Goal: Information Seeking & Learning: Learn about a topic

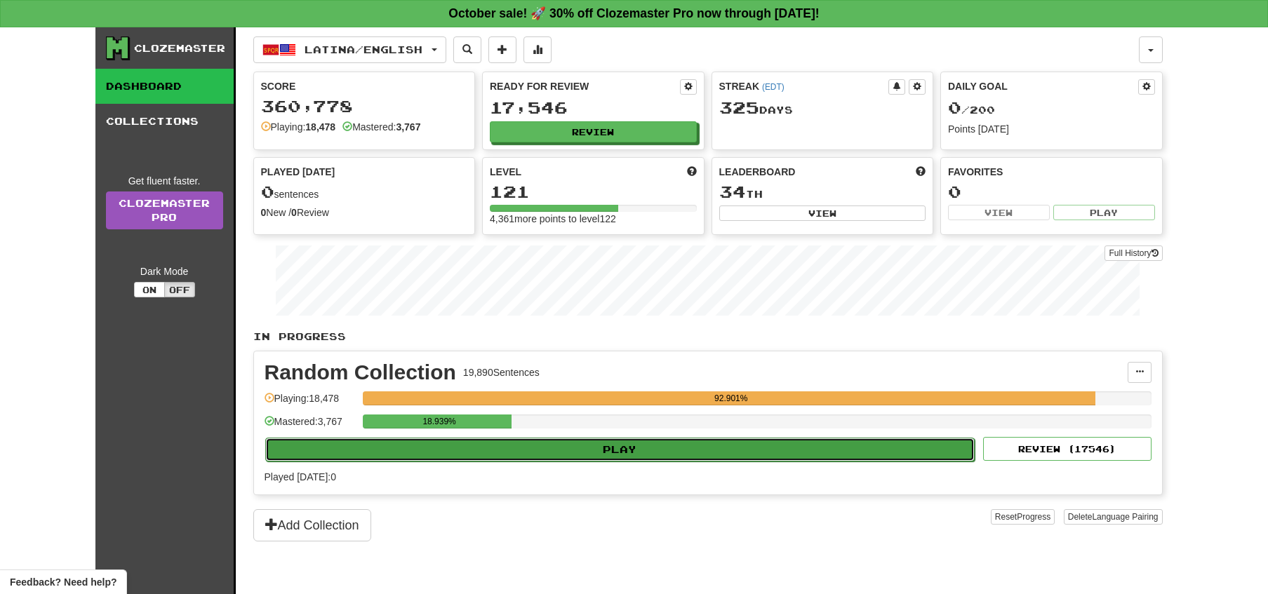
click at [665, 451] on button "Play" at bounding box center [620, 450] width 710 height 24
select select "**"
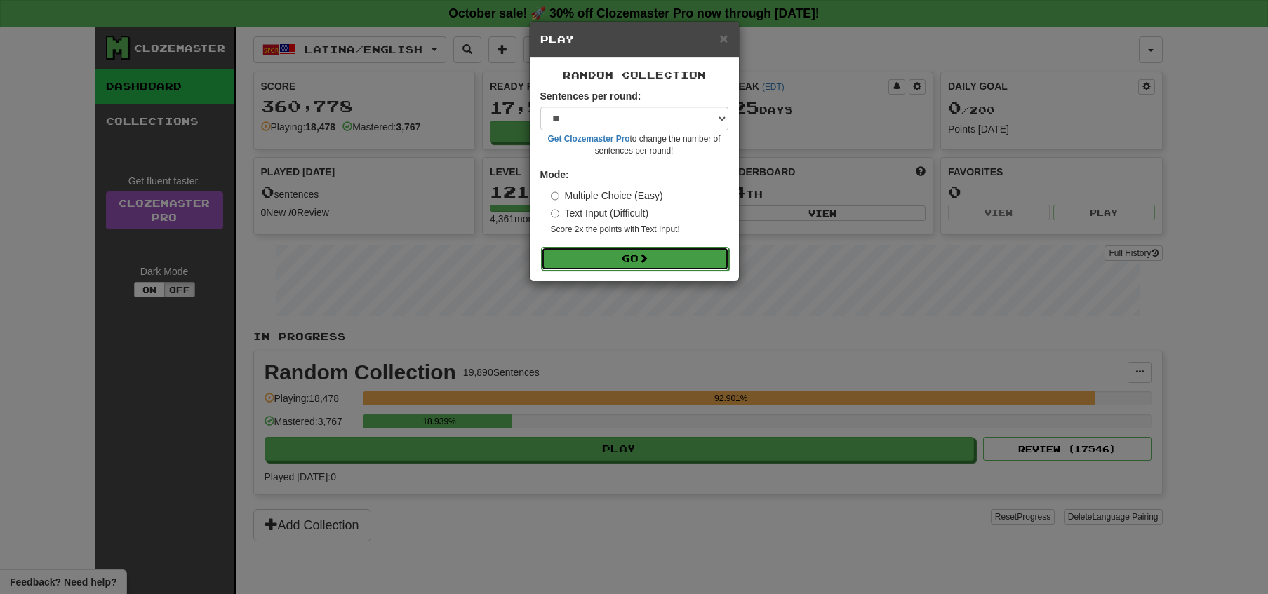
click at [641, 265] on button "Go" at bounding box center [635, 259] width 188 height 24
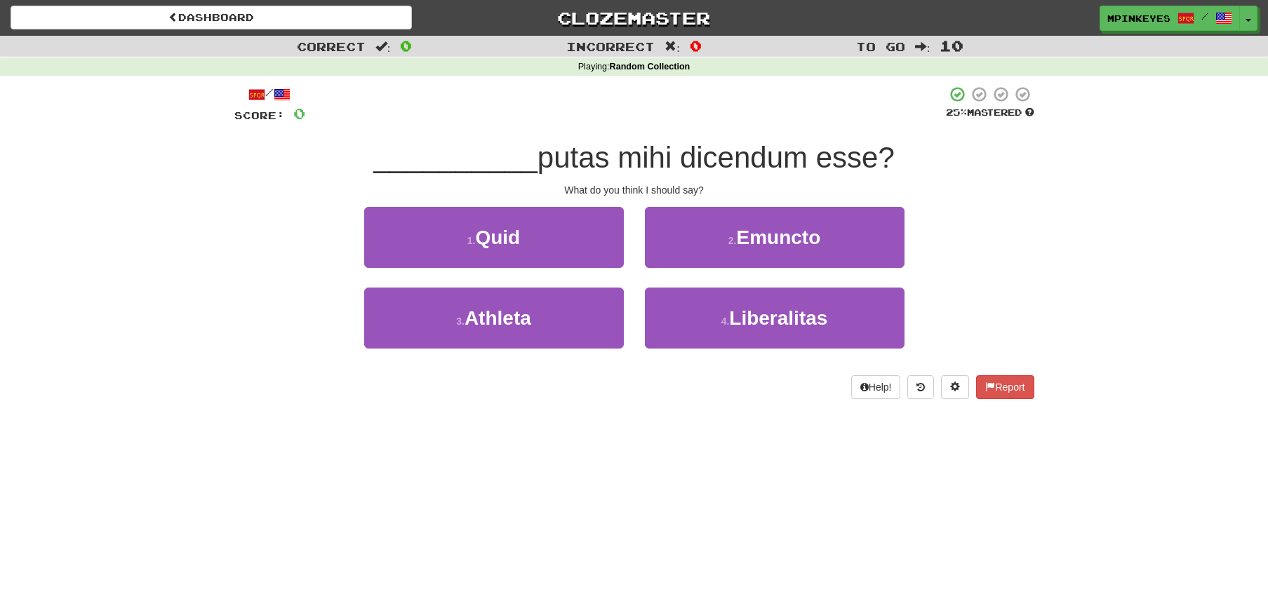
click at [557, 196] on div "What do you think I should say?" at bounding box center [634, 190] width 800 height 14
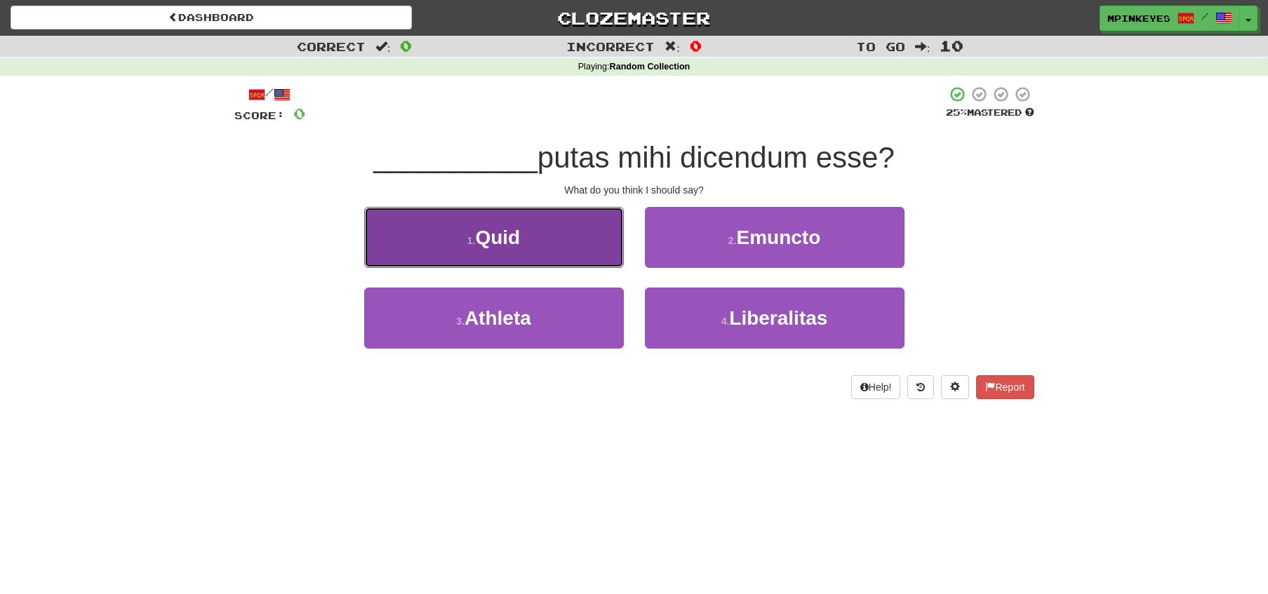
click at [563, 215] on button "1 . Quid" at bounding box center [494, 237] width 260 height 61
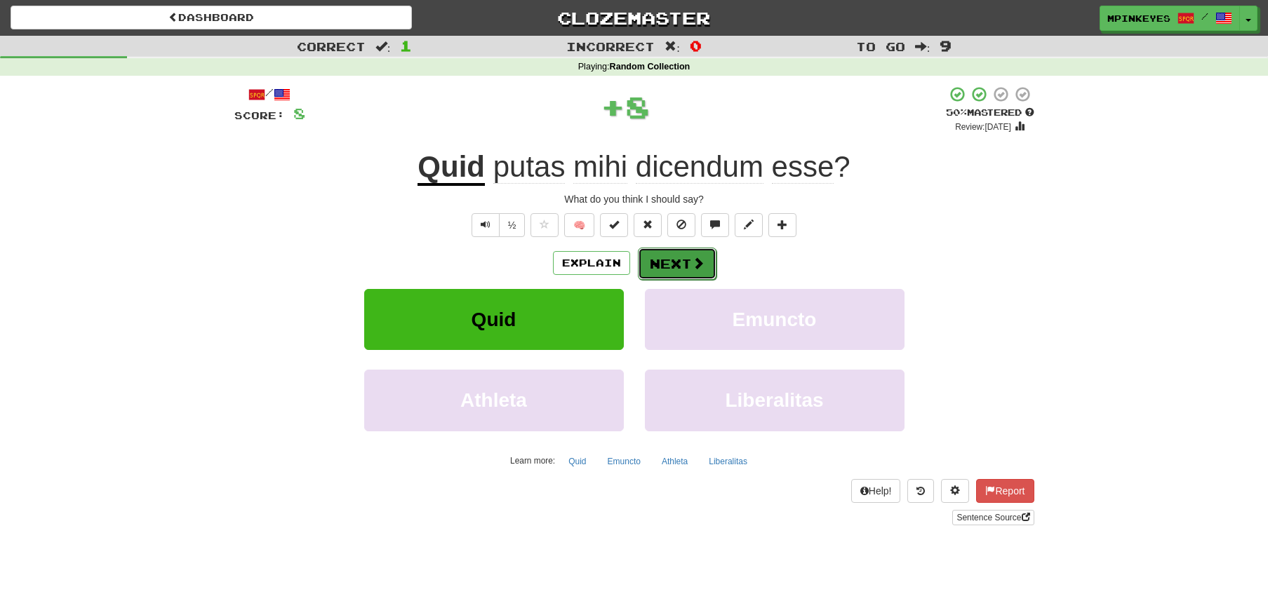
click at [676, 266] on button "Next" at bounding box center [677, 264] width 79 height 32
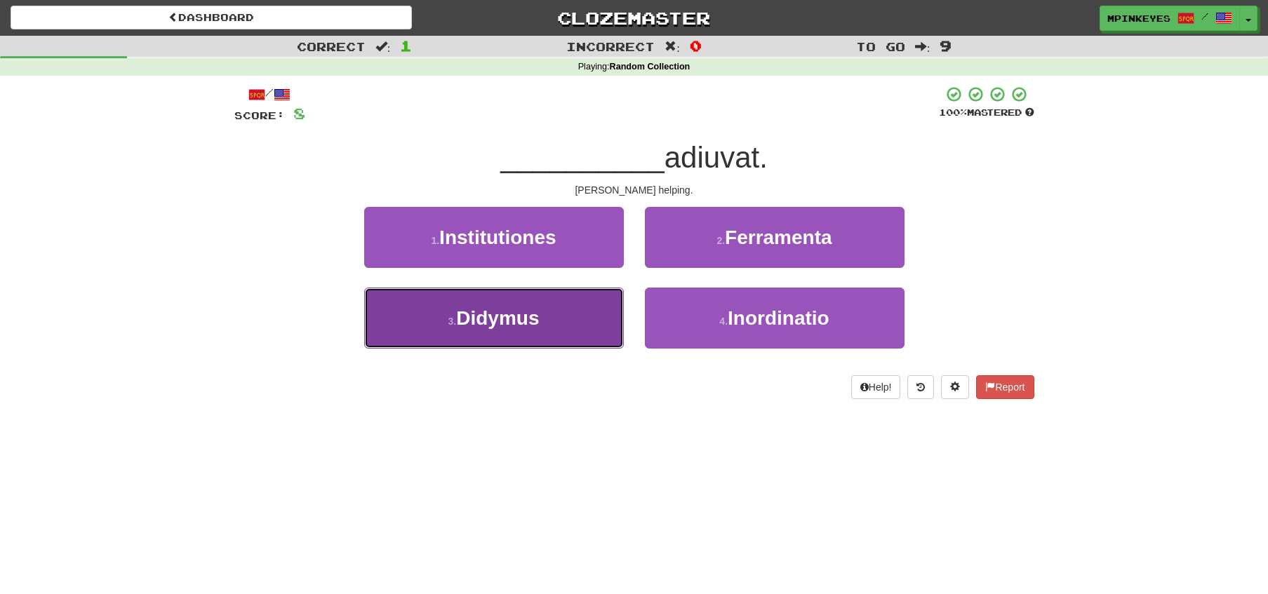
click at [594, 330] on button "3 . Didymus" at bounding box center [494, 318] width 260 height 61
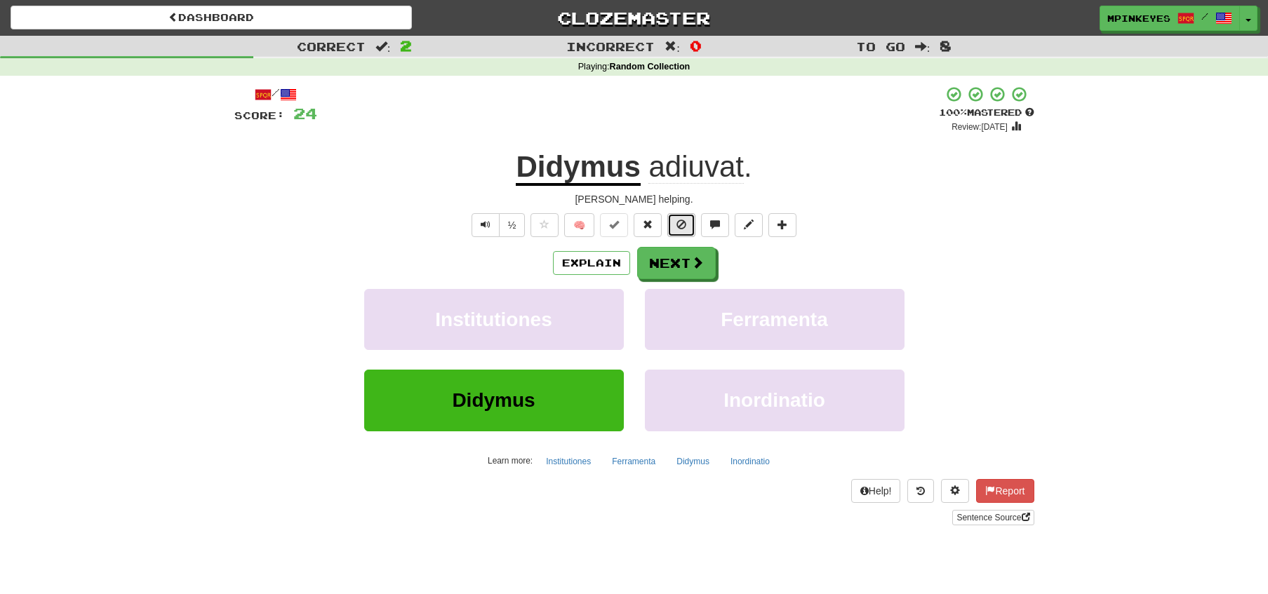
click at [680, 225] on span at bounding box center [681, 225] width 10 height 10
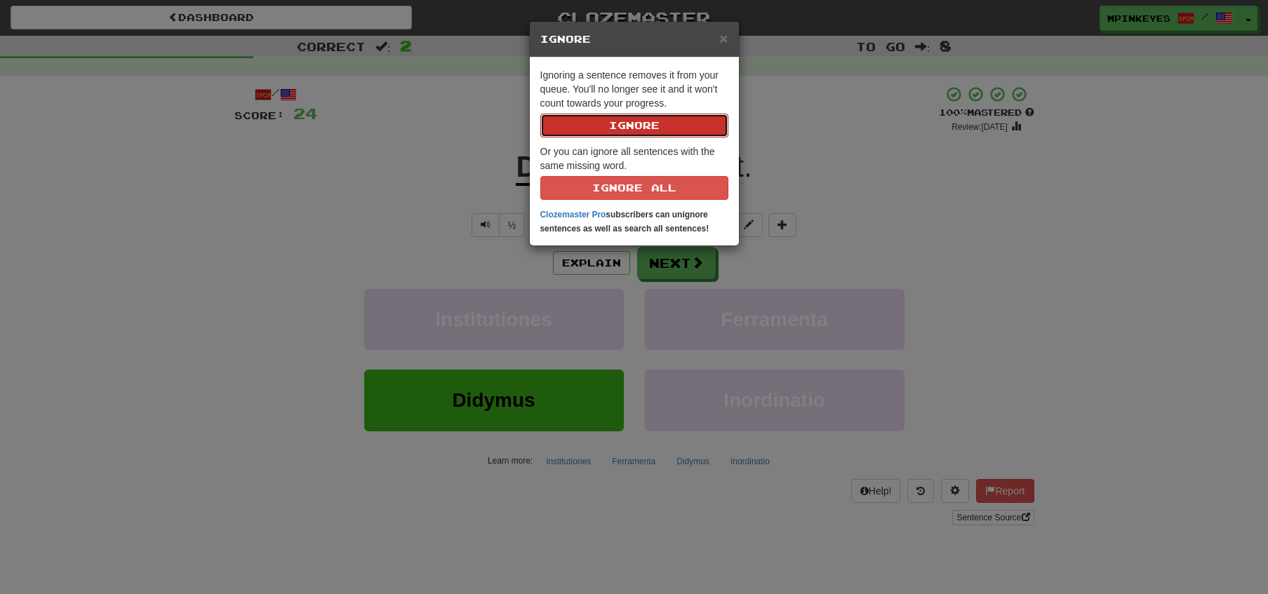
click at [627, 122] on button "Ignore" at bounding box center [634, 126] width 188 height 24
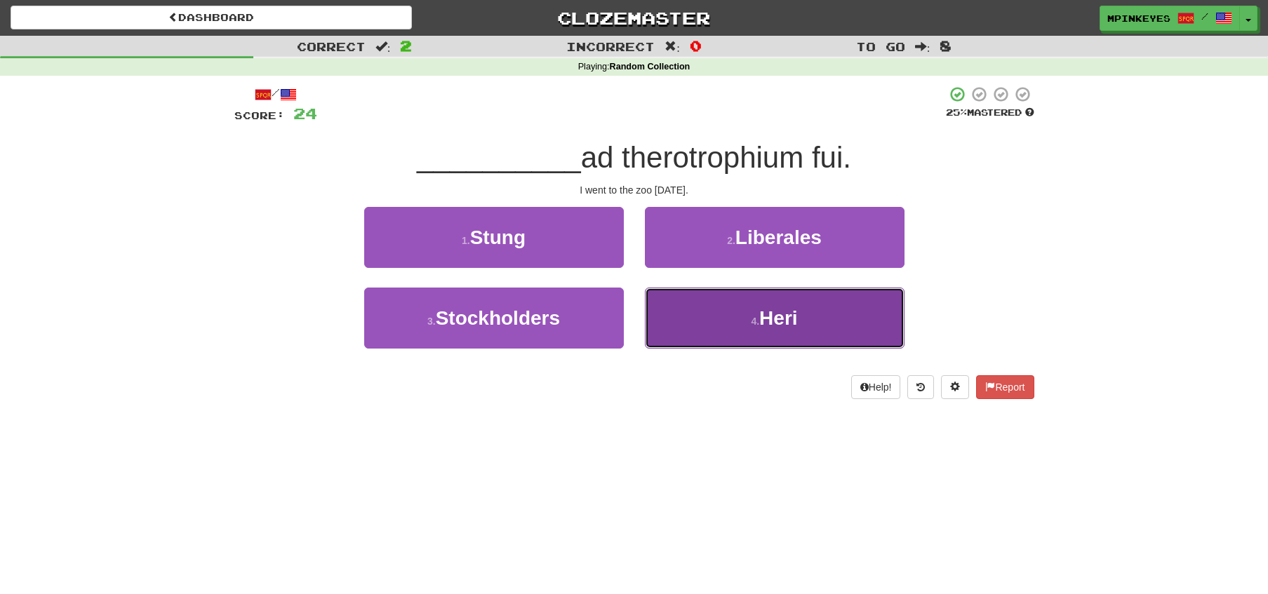
click at [708, 338] on button "4 . Heri" at bounding box center [775, 318] width 260 height 61
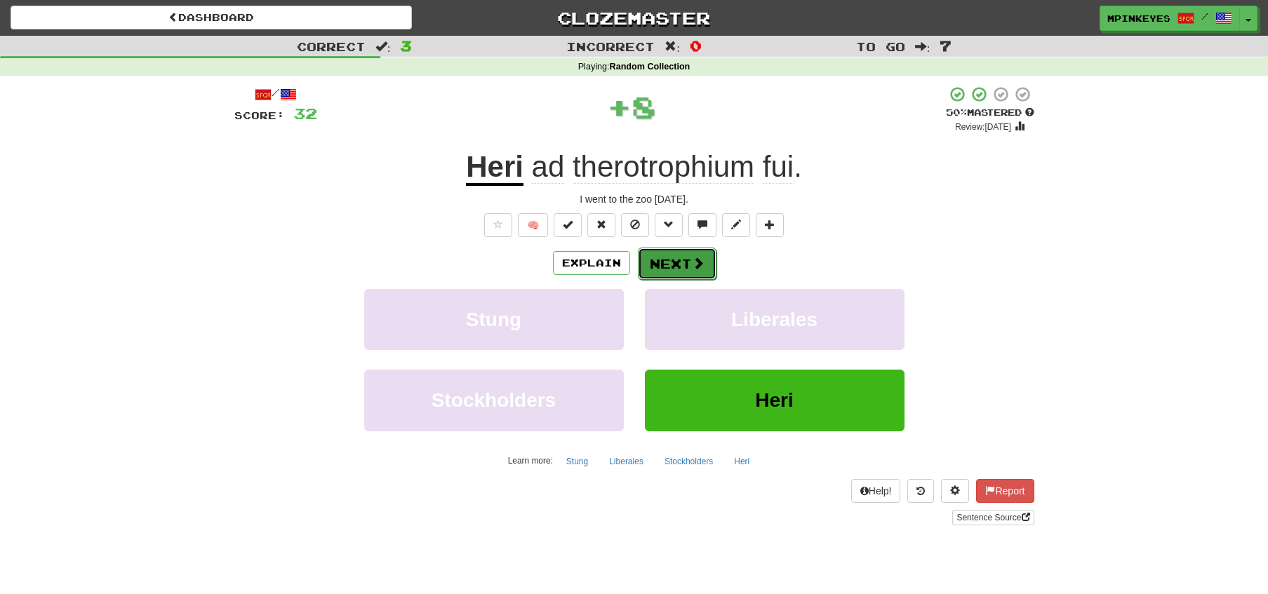
click at [662, 267] on button "Next" at bounding box center [677, 264] width 79 height 32
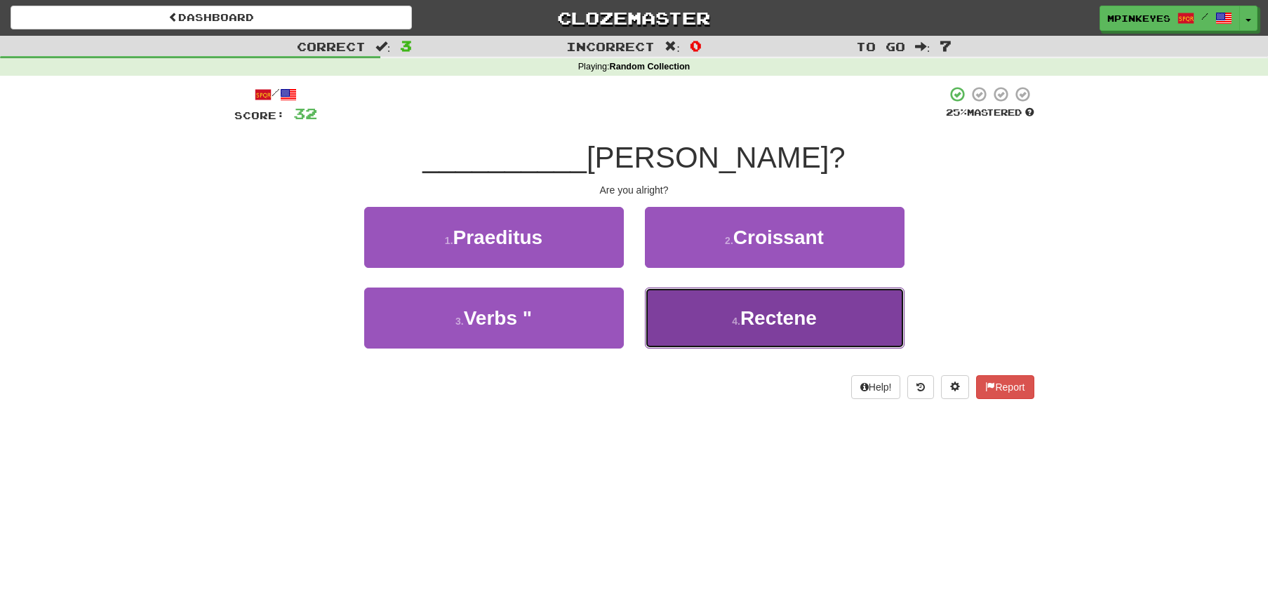
click at [698, 331] on button "4 . Rectene" at bounding box center [775, 318] width 260 height 61
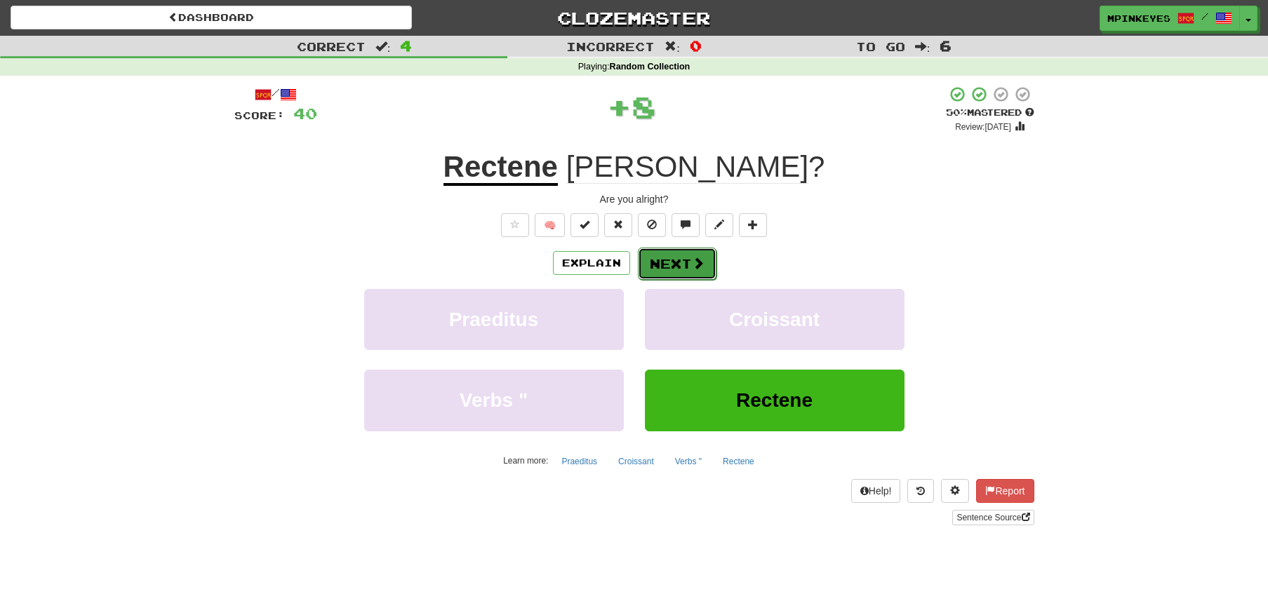
click at [662, 269] on button "Next" at bounding box center [677, 264] width 79 height 32
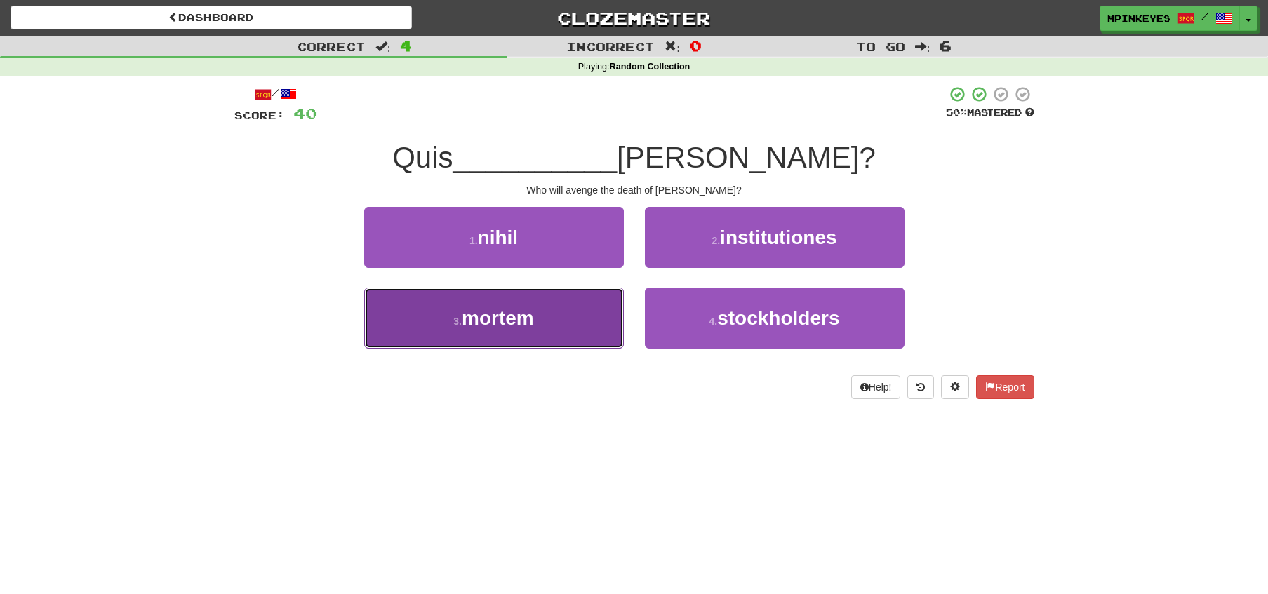
click at [580, 324] on button "3 . mortem" at bounding box center [494, 318] width 260 height 61
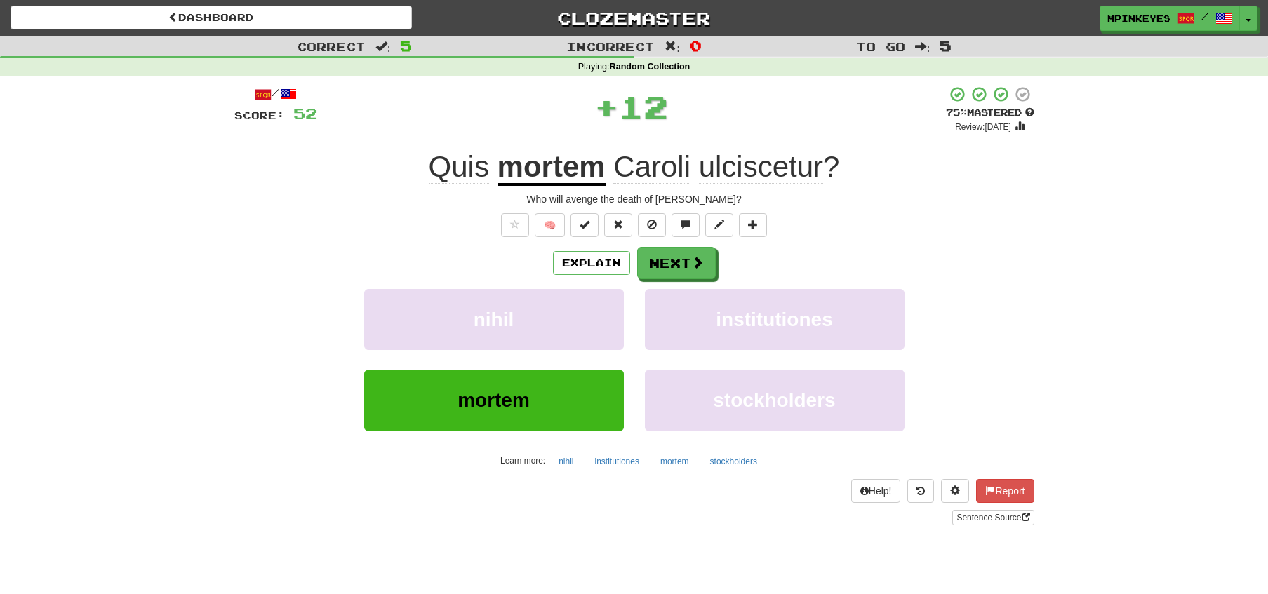
click at [655, 281] on div "Explain Next nihil institutiones mortem stockholders Learn more: nihil institut…" at bounding box center [634, 359] width 800 height 225
click at [662, 266] on button "Next" at bounding box center [677, 264] width 79 height 32
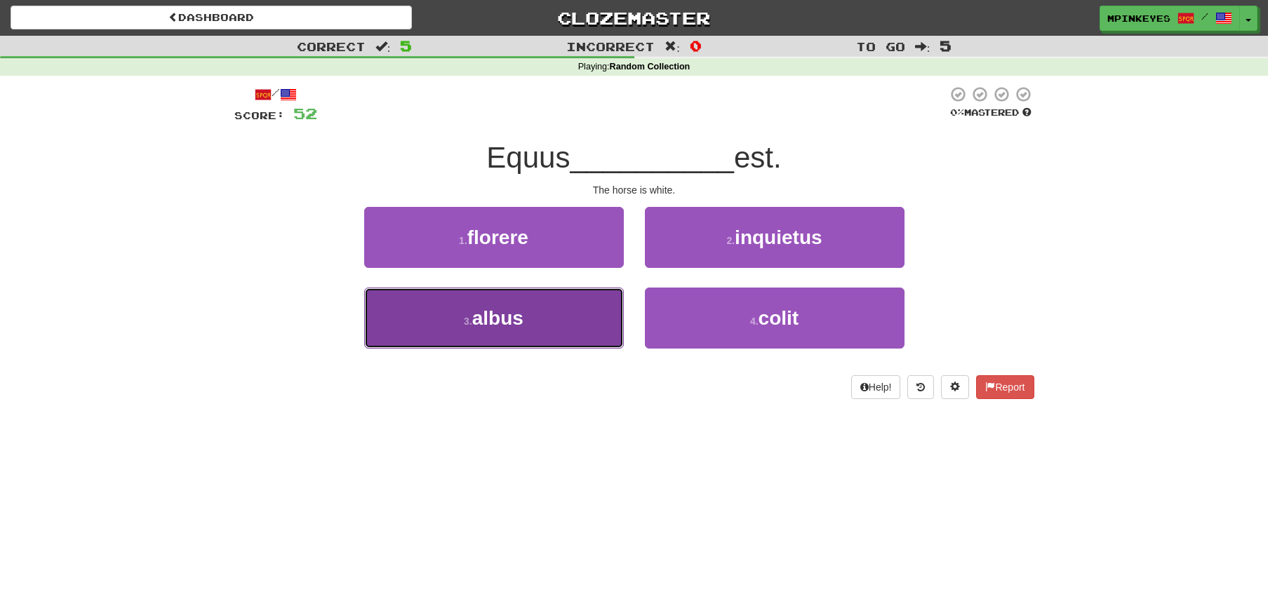
click at [574, 316] on button "3 . albus" at bounding box center [494, 318] width 260 height 61
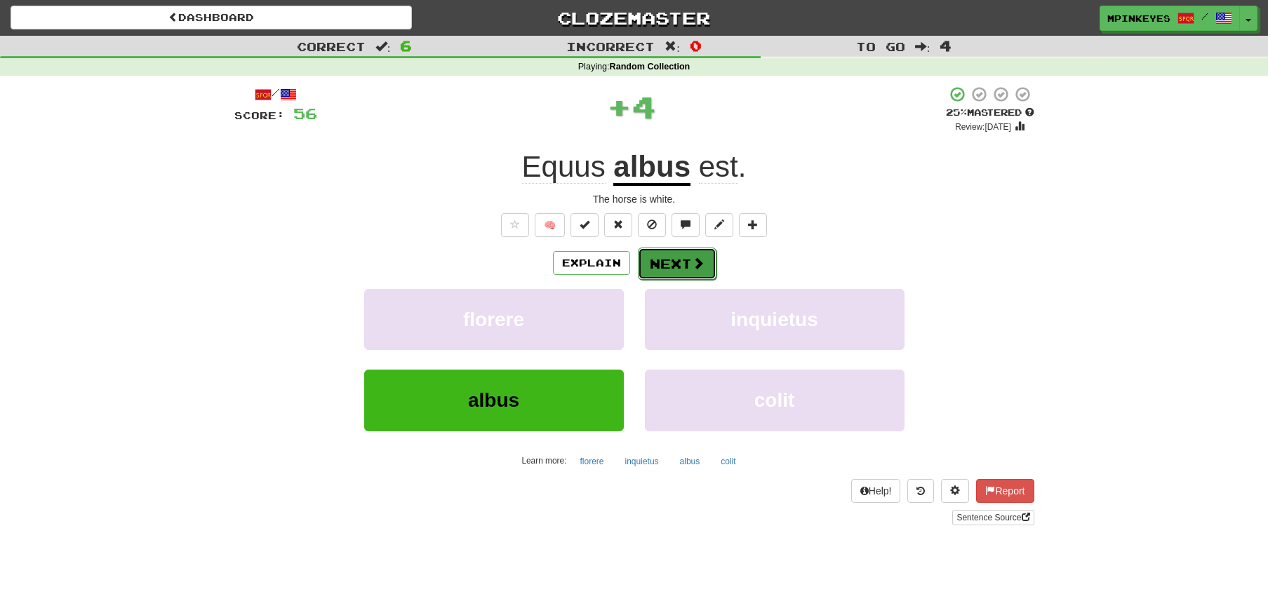
click at [673, 257] on button "Next" at bounding box center [677, 264] width 79 height 32
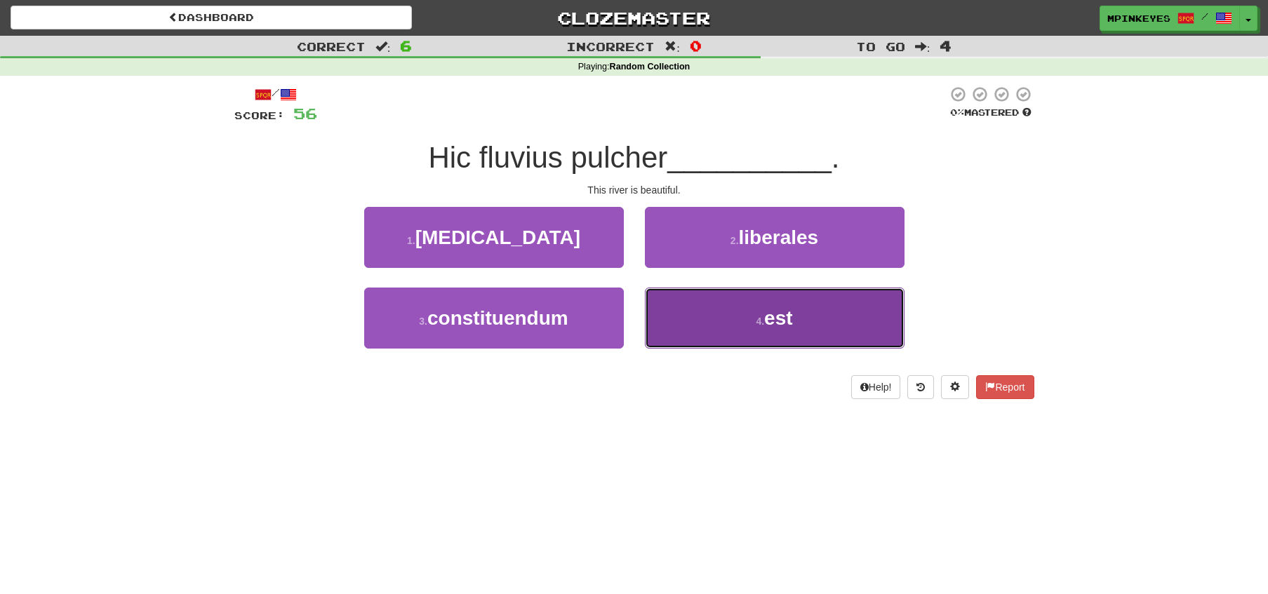
click at [668, 314] on button "4 . est" at bounding box center [775, 318] width 260 height 61
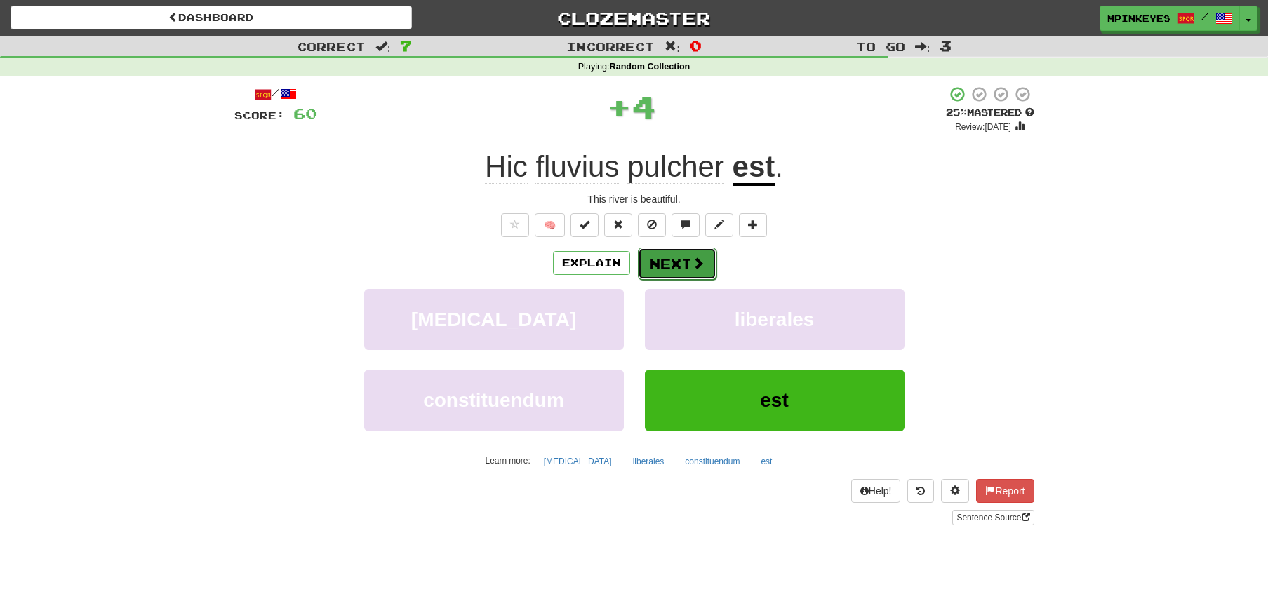
click at [649, 254] on button "Next" at bounding box center [677, 264] width 79 height 32
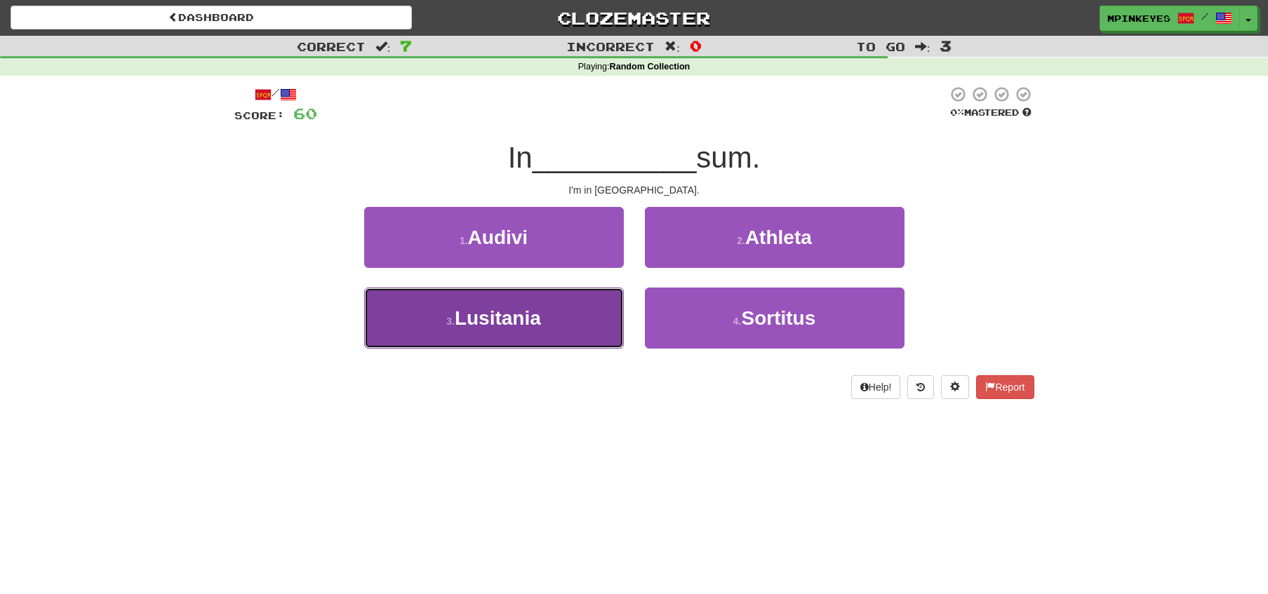
click at [581, 309] on button "3 . Lusitania" at bounding box center [494, 318] width 260 height 61
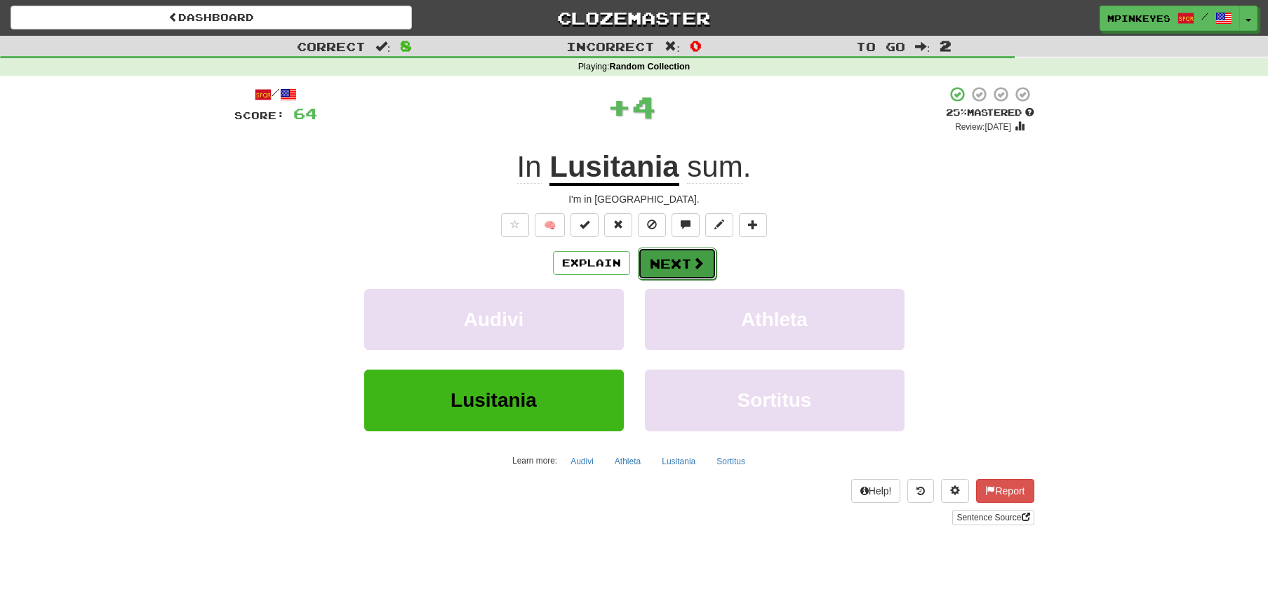
click at [670, 248] on button "Next" at bounding box center [677, 264] width 79 height 32
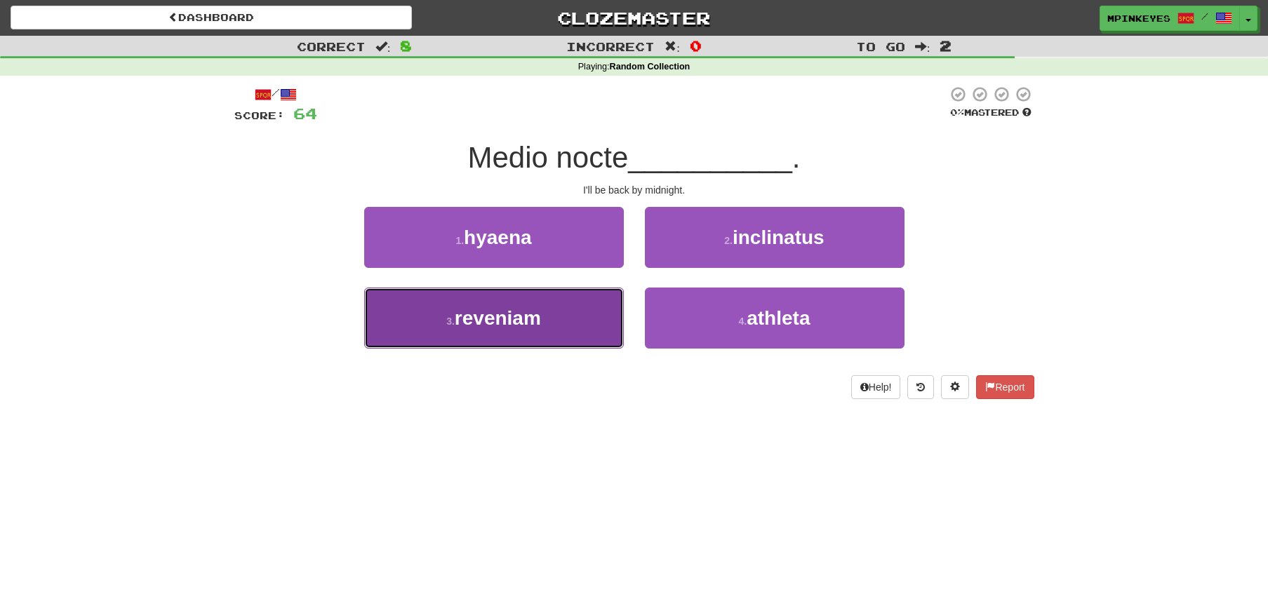
click at [589, 307] on button "3 . reveniam" at bounding box center [494, 318] width 260 height 61
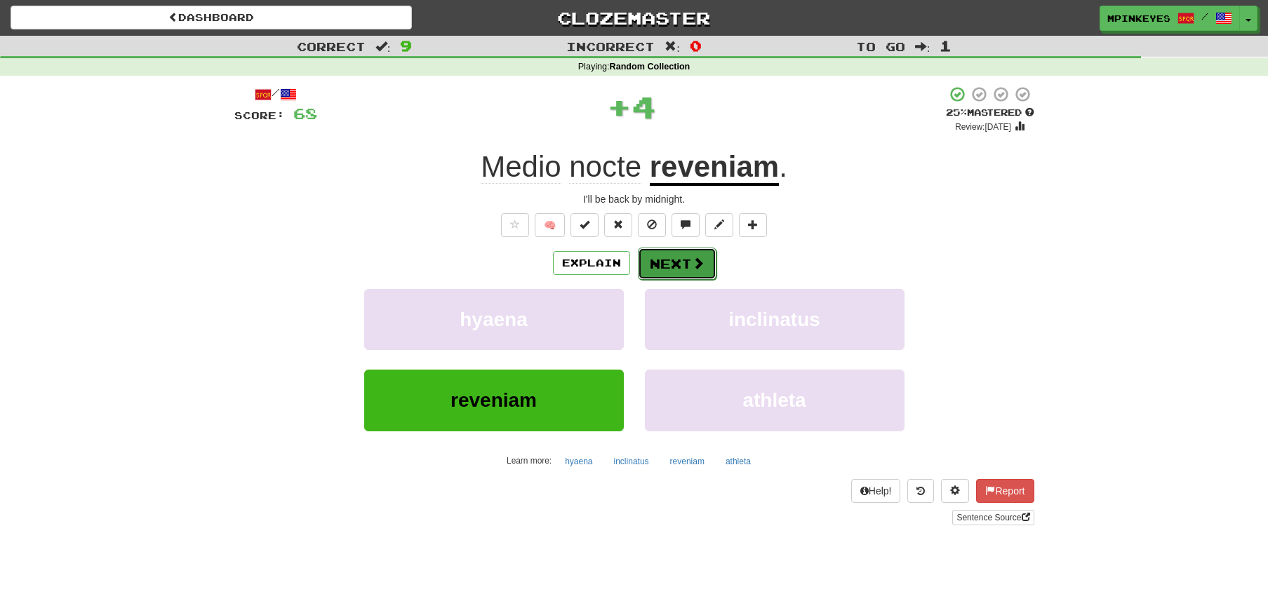
click at [675, 256] on button "Next" at bounding box center [677, 264] width 79 height 32
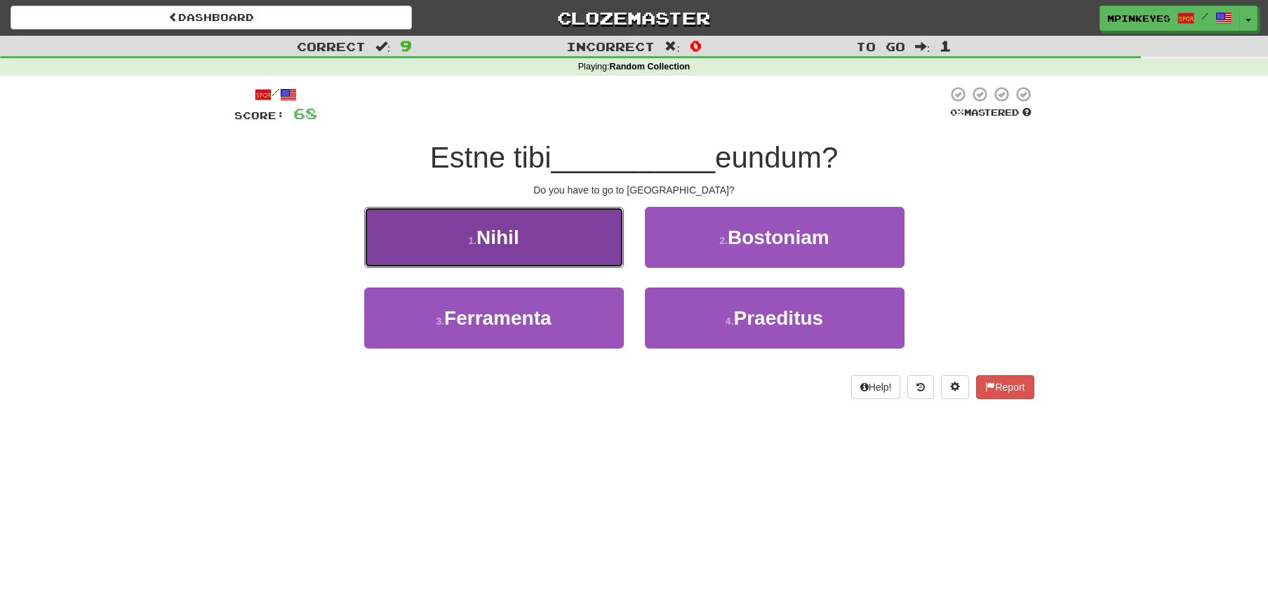
click at [573, 235] on button "1 . Nihil" at bounding box center [494, 237] width 260 height 61
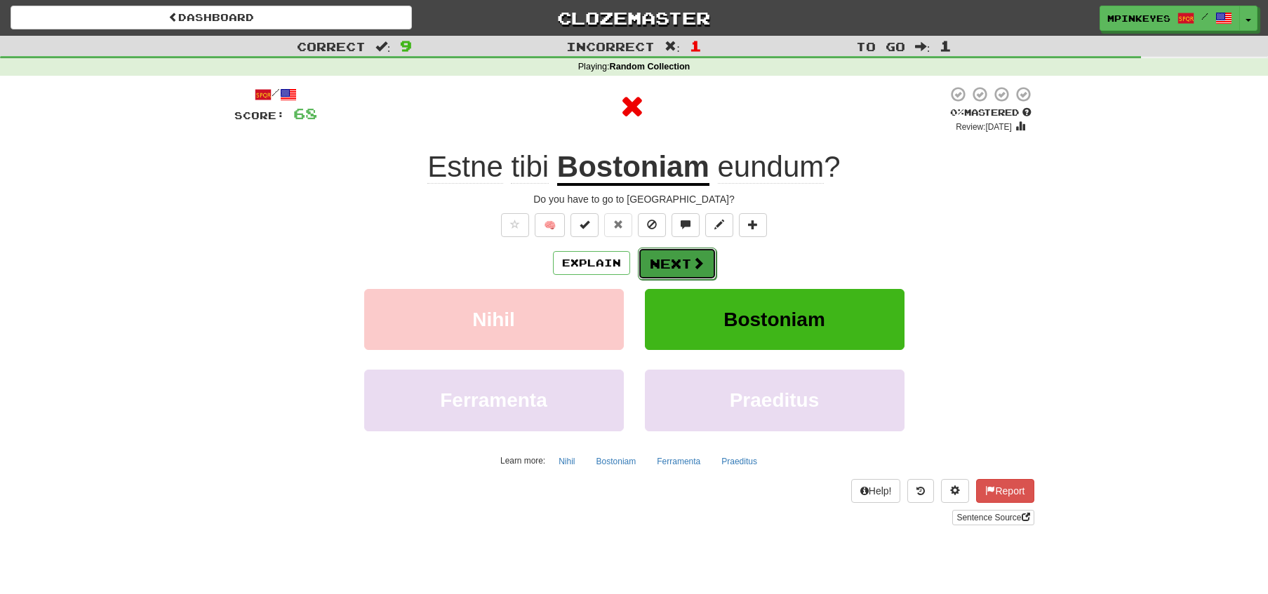
click at [669, 257] on button "Next" at bounding box center [677, 264] width 79 height 32
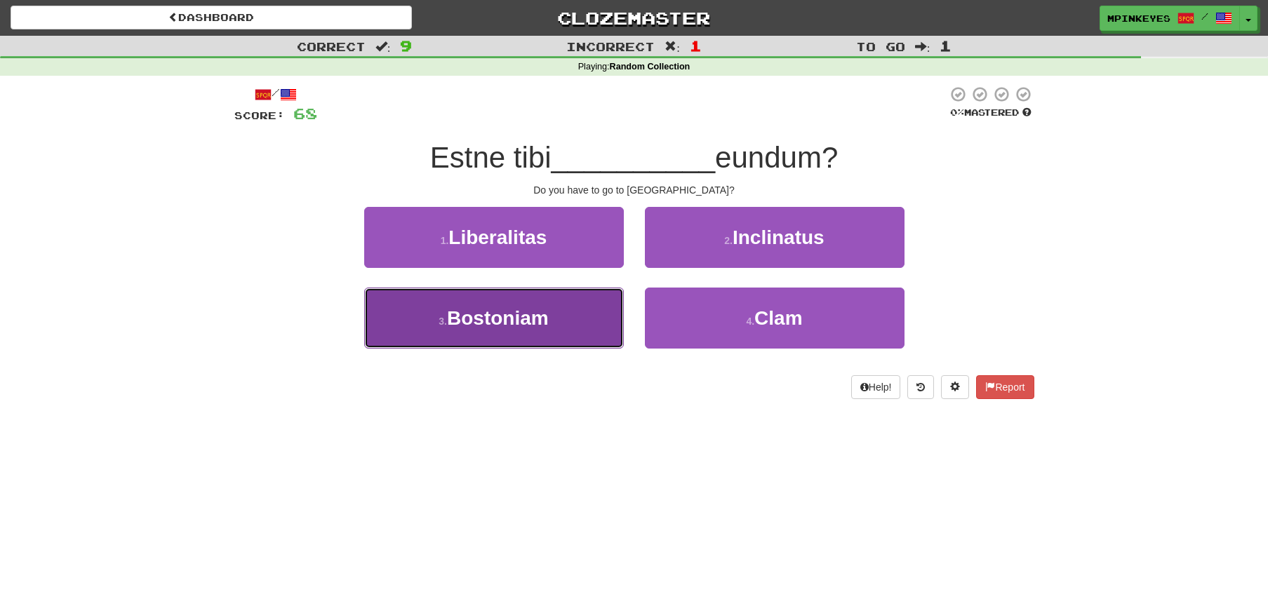
click at [588, 314] on button "3 . Bostoniam" at bounding box center [494, 318] width 260 height 61
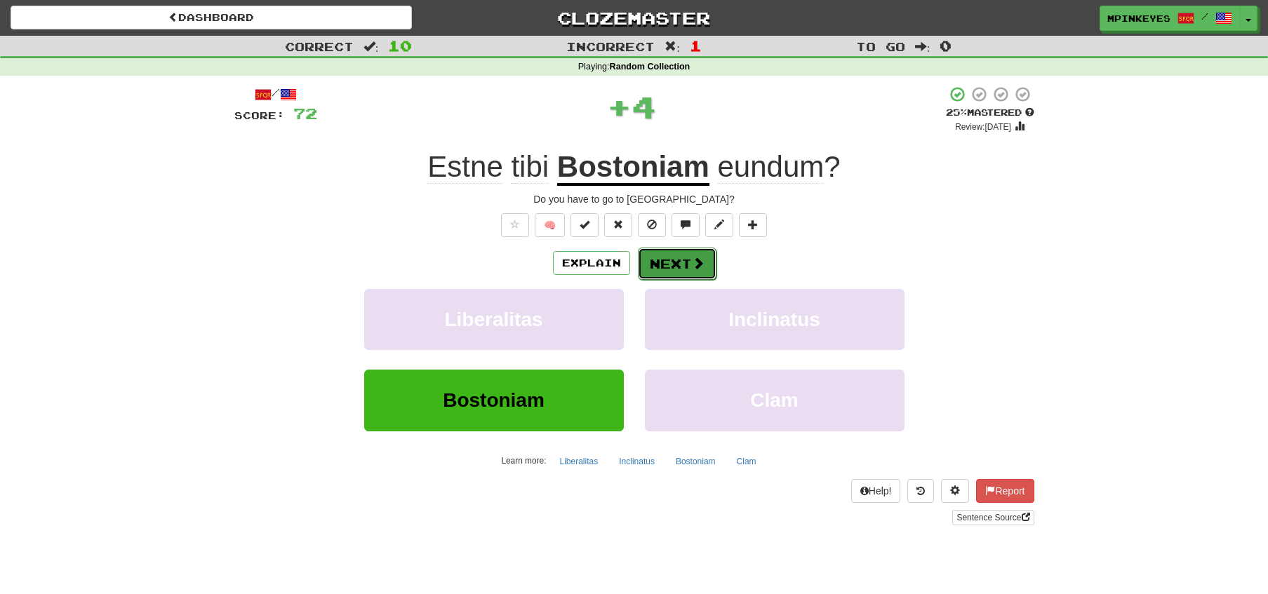
click at [664, 264] on button "Next" at bounding box center [677, 264] width 79 height 32
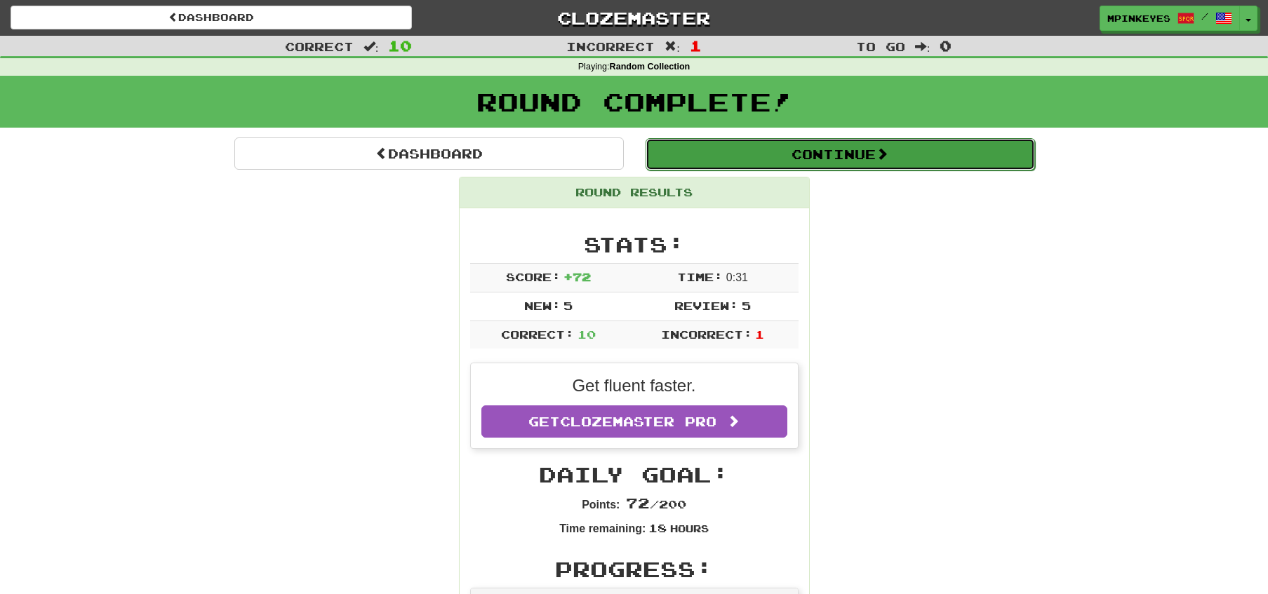
click at [744, 149] on button "Continue" at bounding box center [839, 154] width 389 height 32
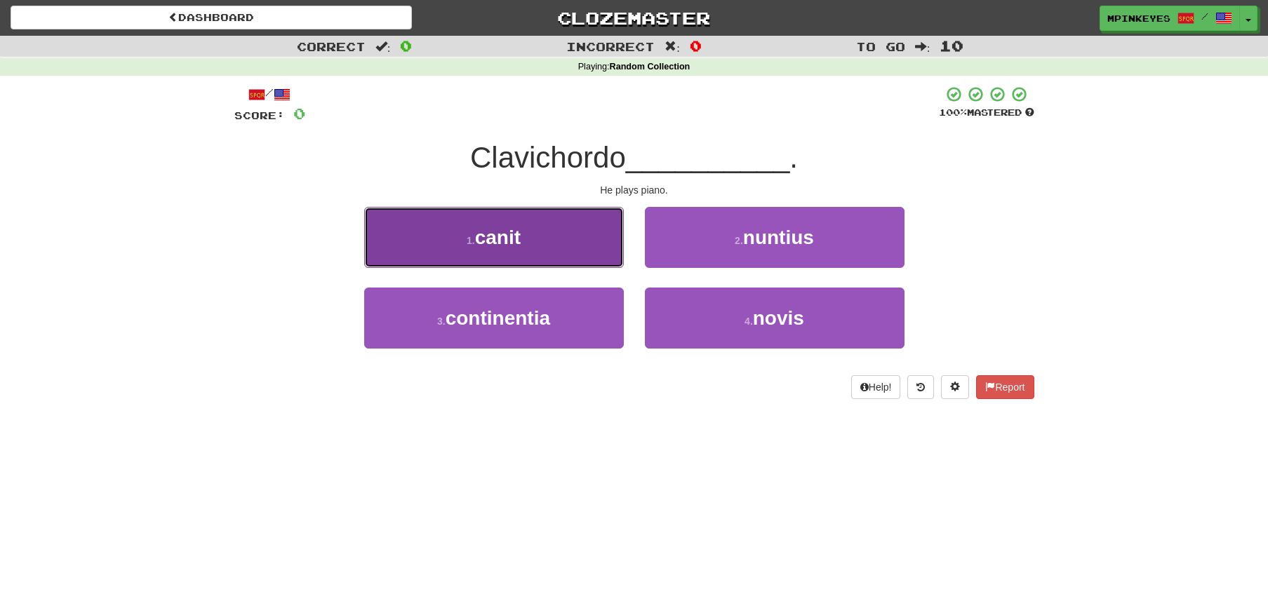
click at [574, 256] on button "1 . canit" at bounding box center [494, 237] width 260 height 61
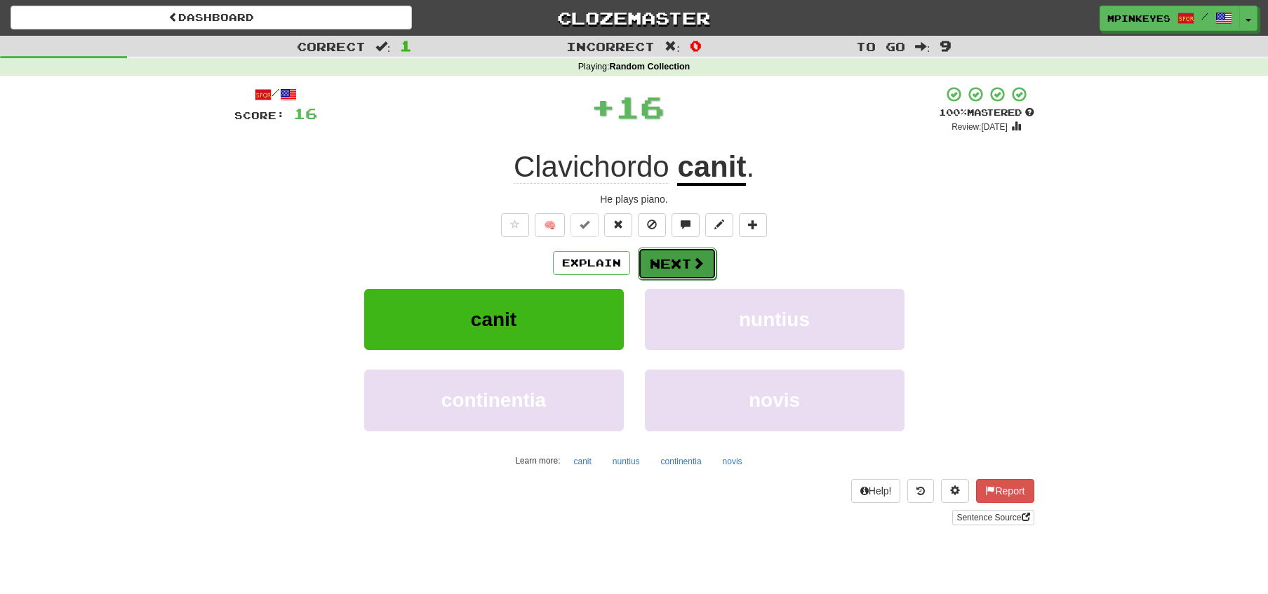
click at [697, 272] on button "Next" at bounding box center [677, 264] width 79 height 32
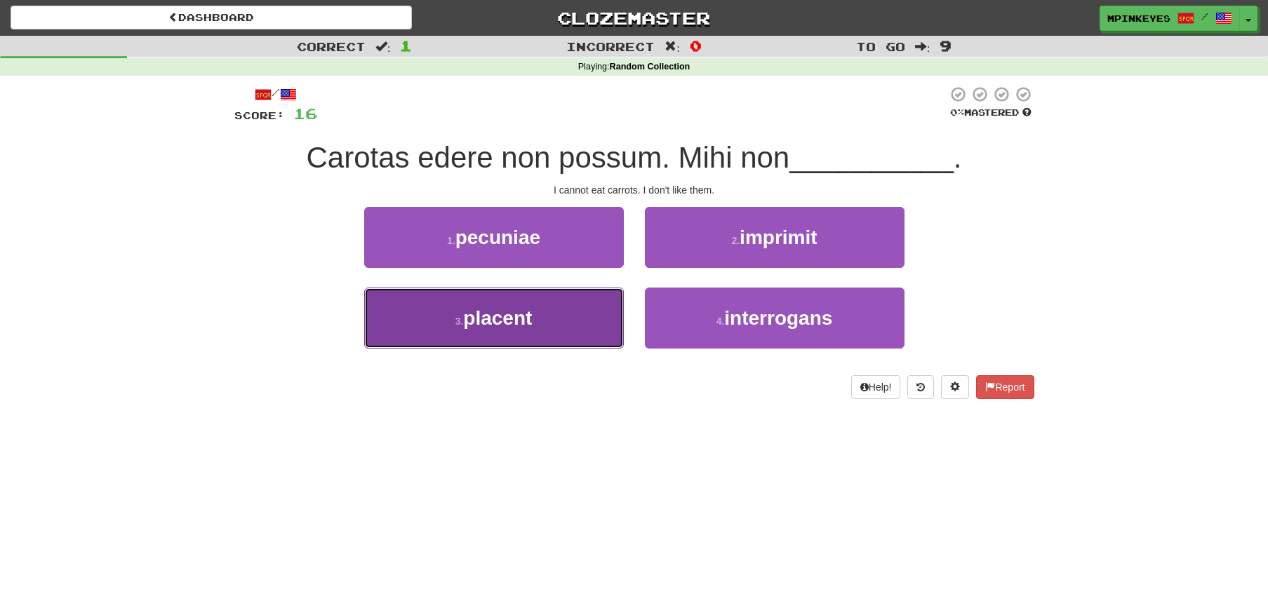
click at [597, 314] on button "3 . placent" at bounding box center [494, 318] width 260 height 61
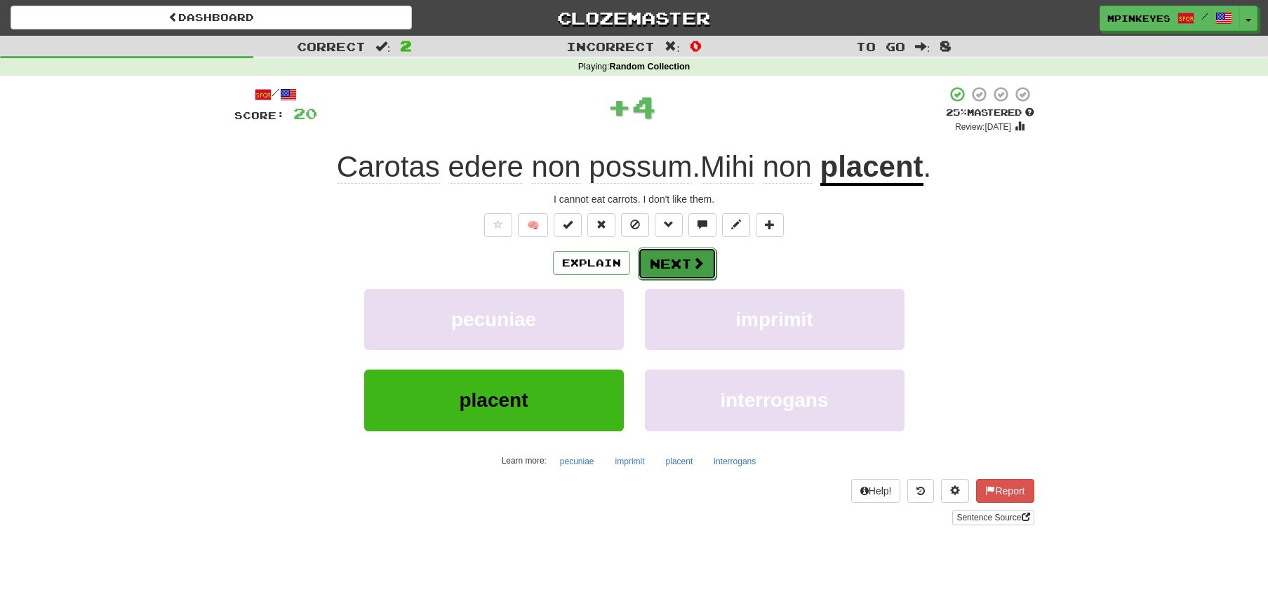
click at [674, 260] on button "Next" at bounding box center [677, 264] width 79 height 32
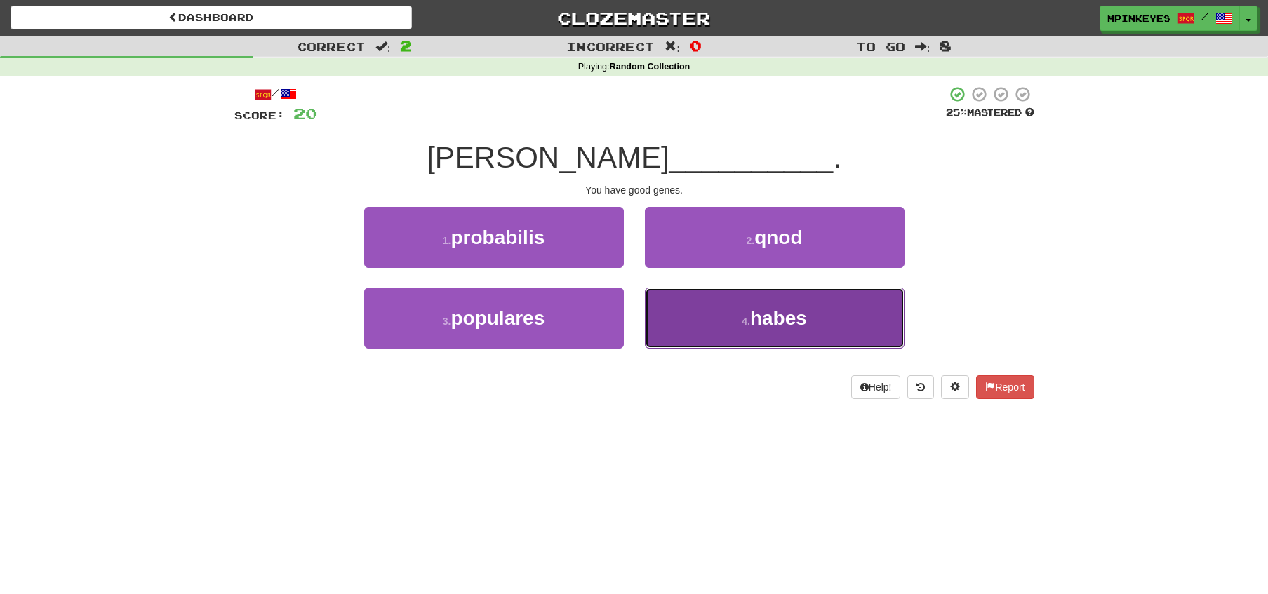
click at [672, 319] on button "4 . habes" at bounding box center [775, 318] width 260 height 61
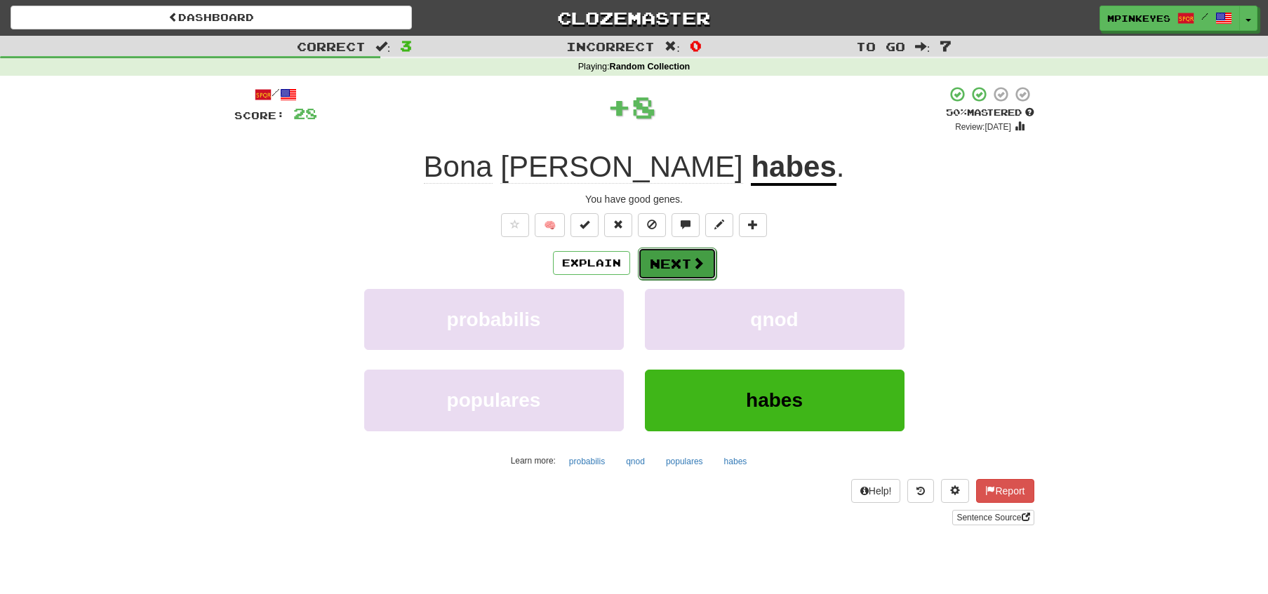
click at [674, 254] on button "Next" at bounding box center [677, 264] width 79 height 32
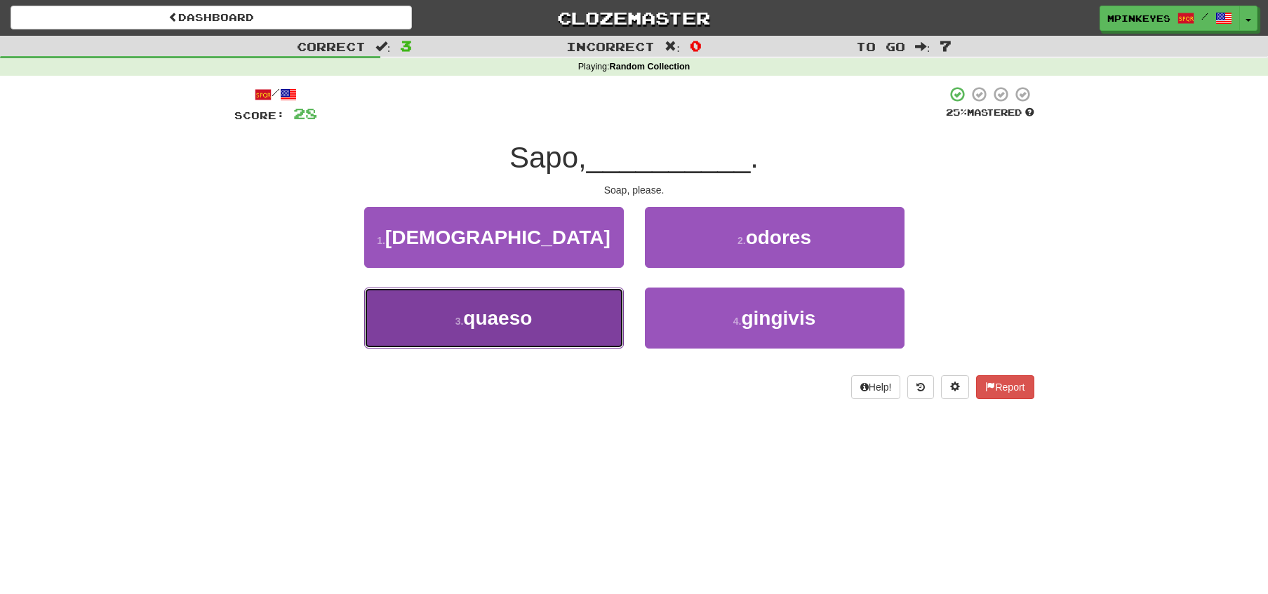
click at [567, 318] on button "3 . quaeso" at bounding box center [494, 318] width 260 height 61
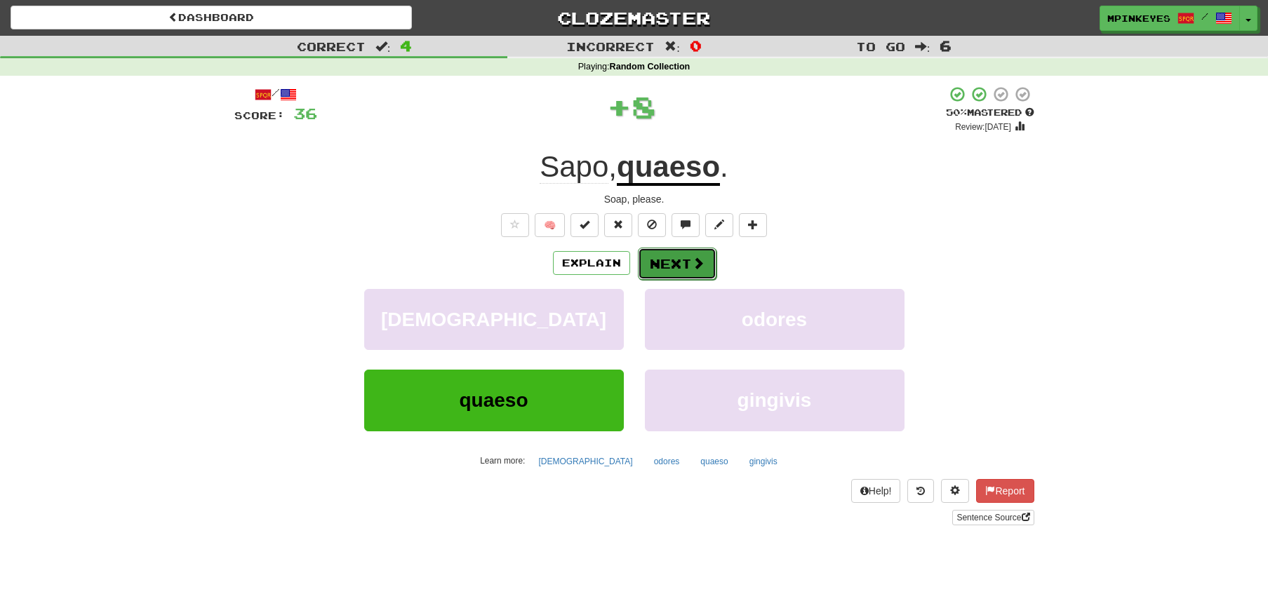
click at [652, 273] on button "Next" at bounding box center [677, 264] width 79 height 32
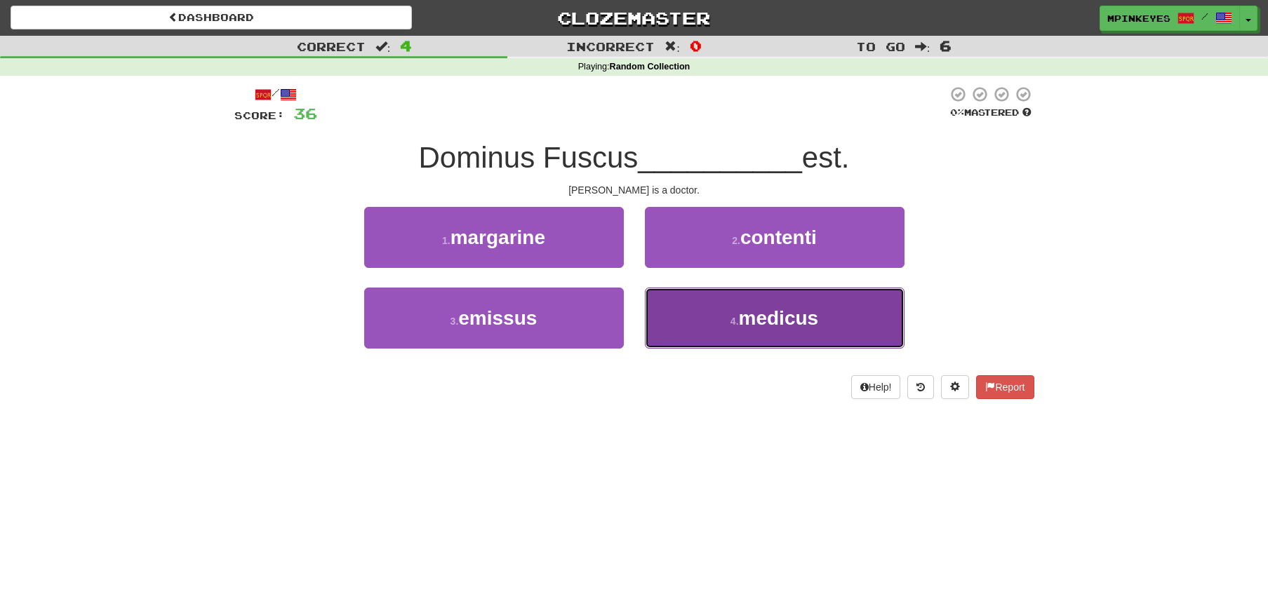
click at [673, 302] on button "4 . medicus" at bounding box center [775, 318] width 260 height 61
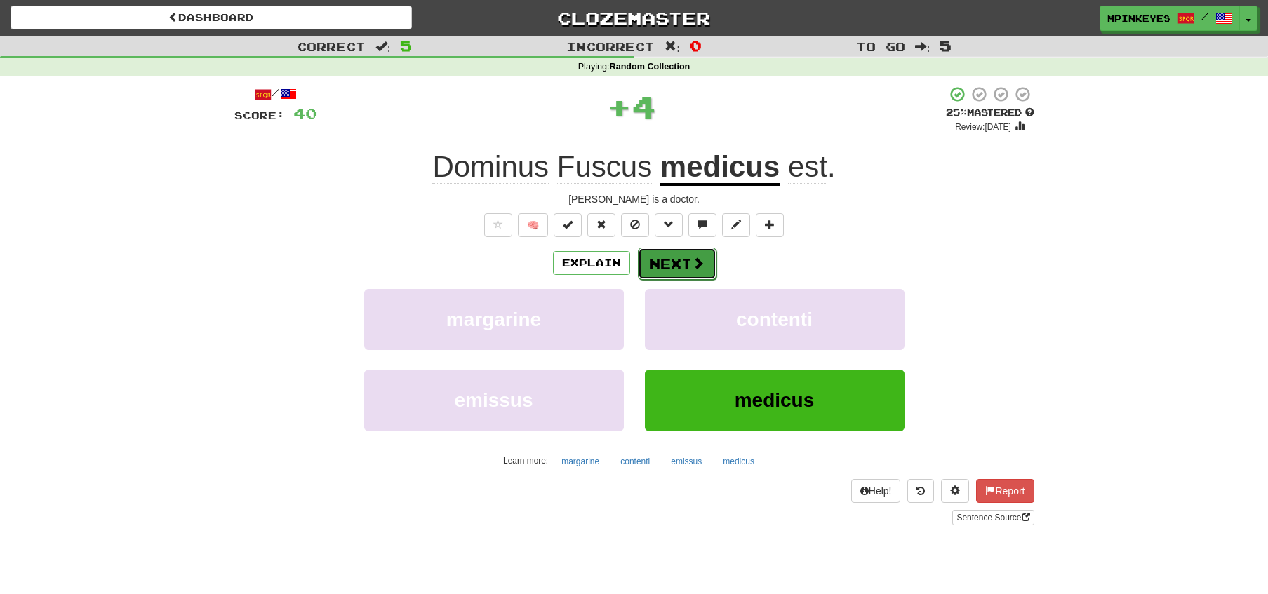
click at [660, 262] on button "Next" at bounding box center [677, 264] width 79 height 32
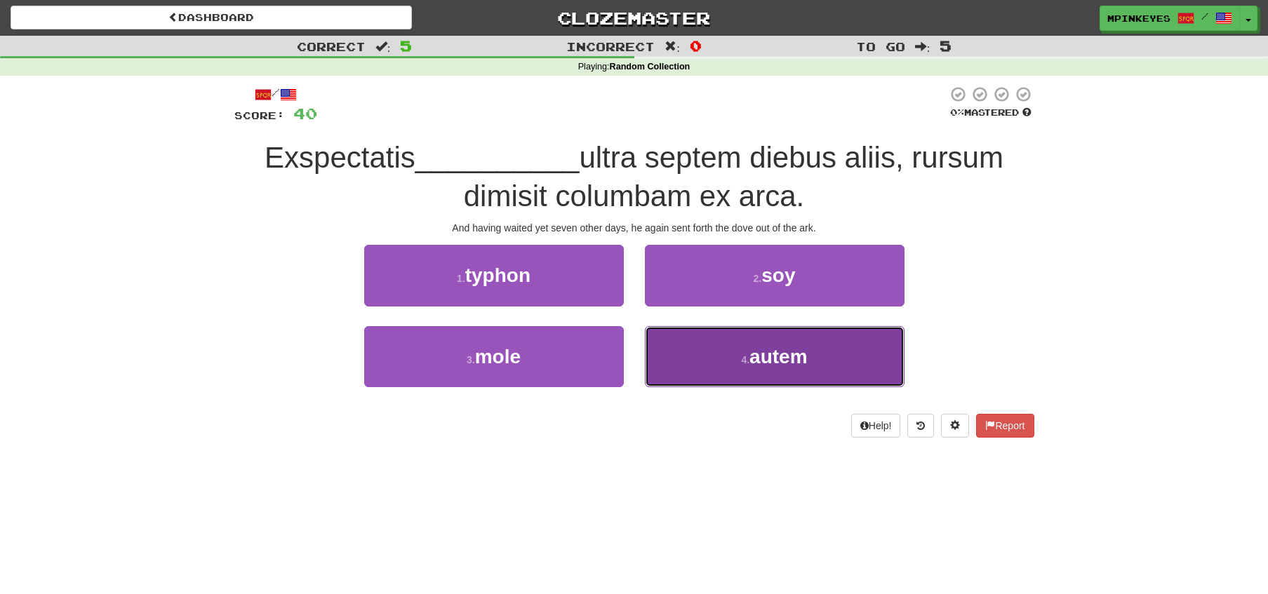
click at [685, 353] on button "4 . autem" at bounding box center [775, 356] width 260 height 61
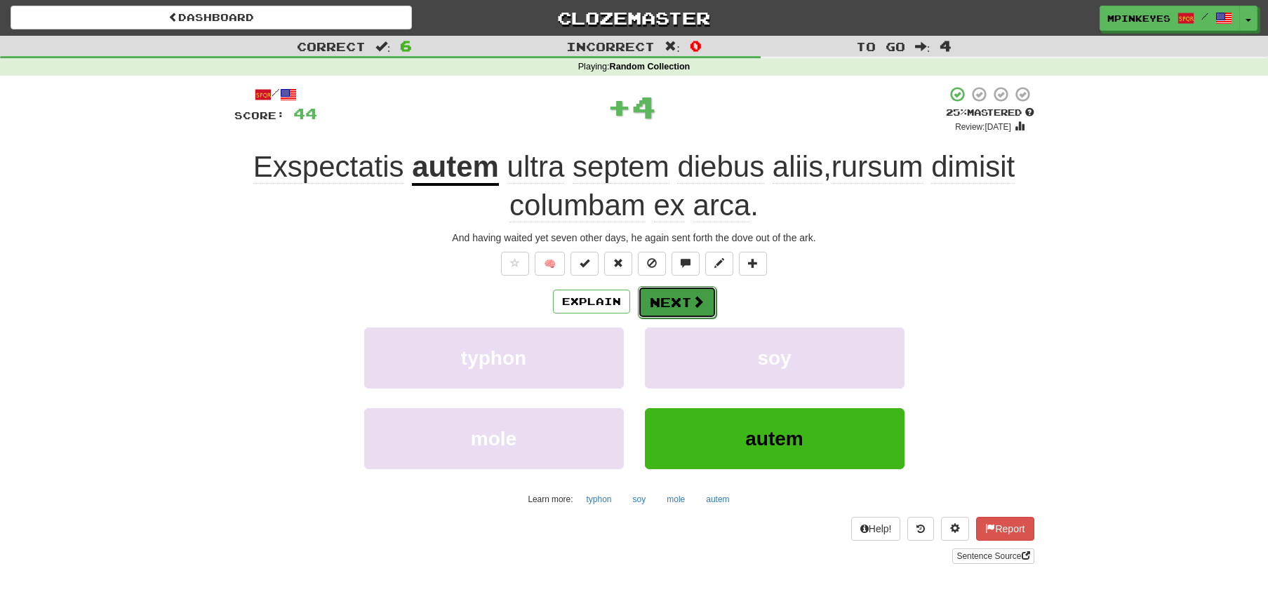
click at [674, 305] on button "Next" at bounding box center [677, 302] width 79 height 32
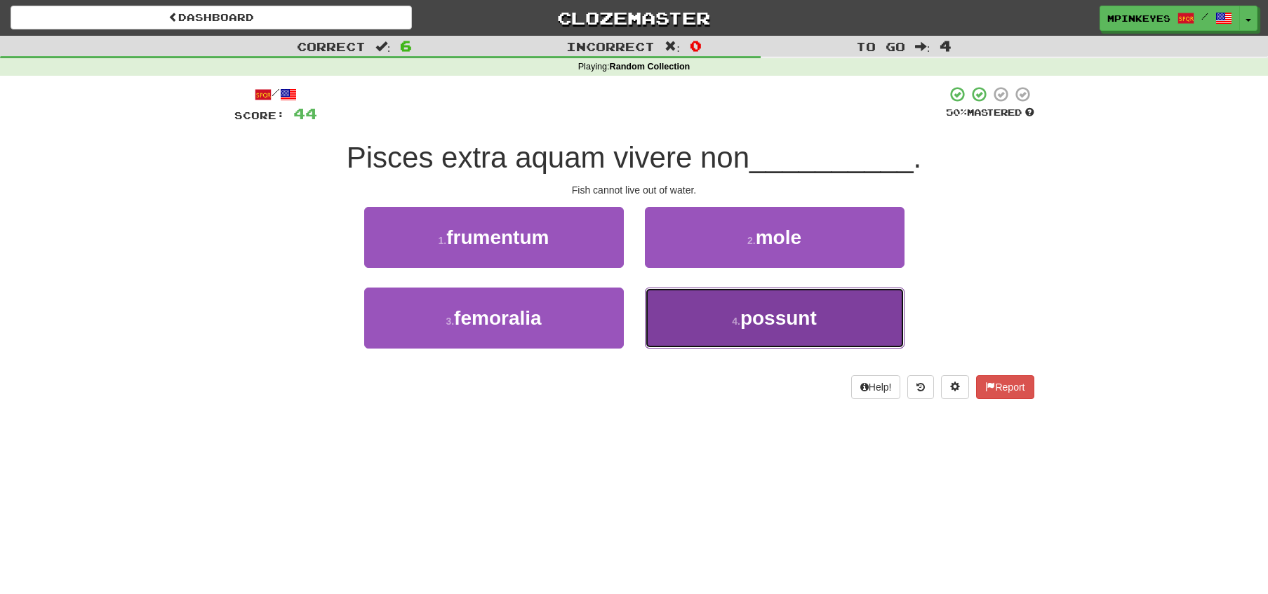
click at [681, 316] on button "4 . possunt" at bounding box center [775, 318] width 260 height 61
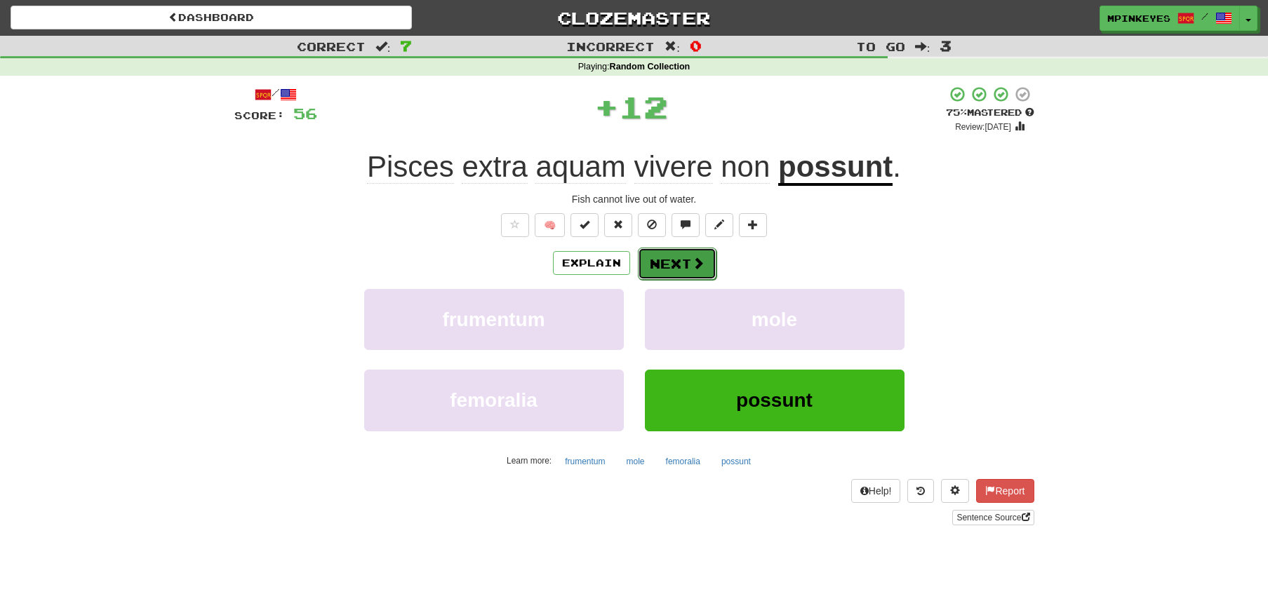
click at [638, 262] on button "Next" at bounding box center [677, 264] width 79 height 32
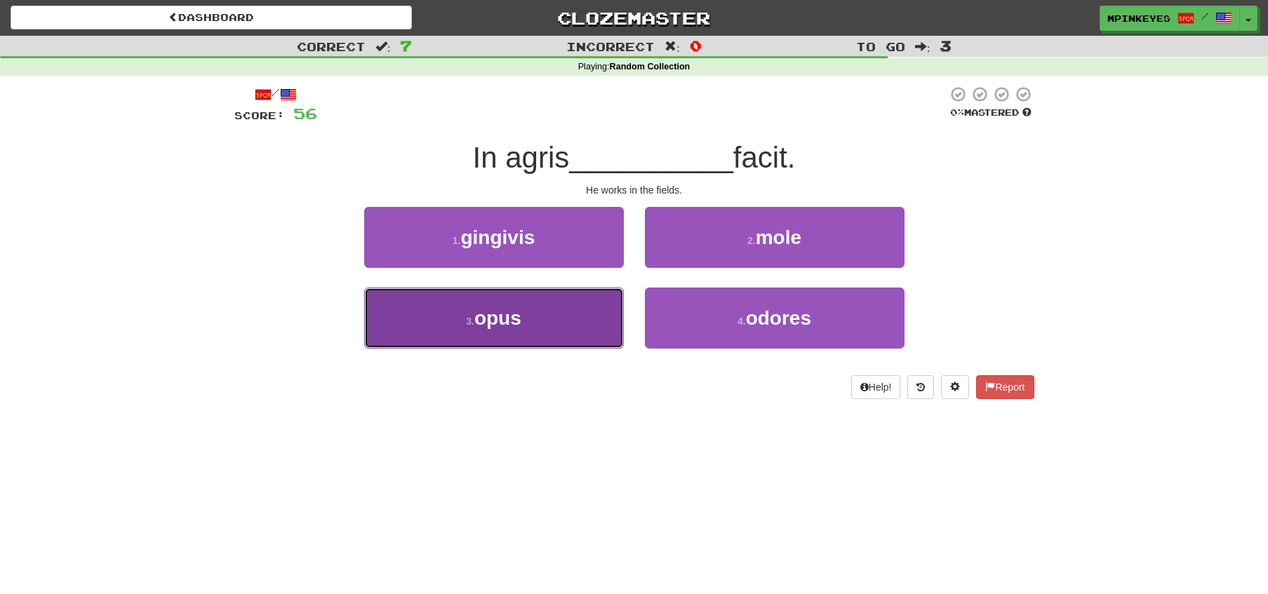
click at [596, 309] on button "3 . opus" at bounding box center [494, 318] width 260 height 61
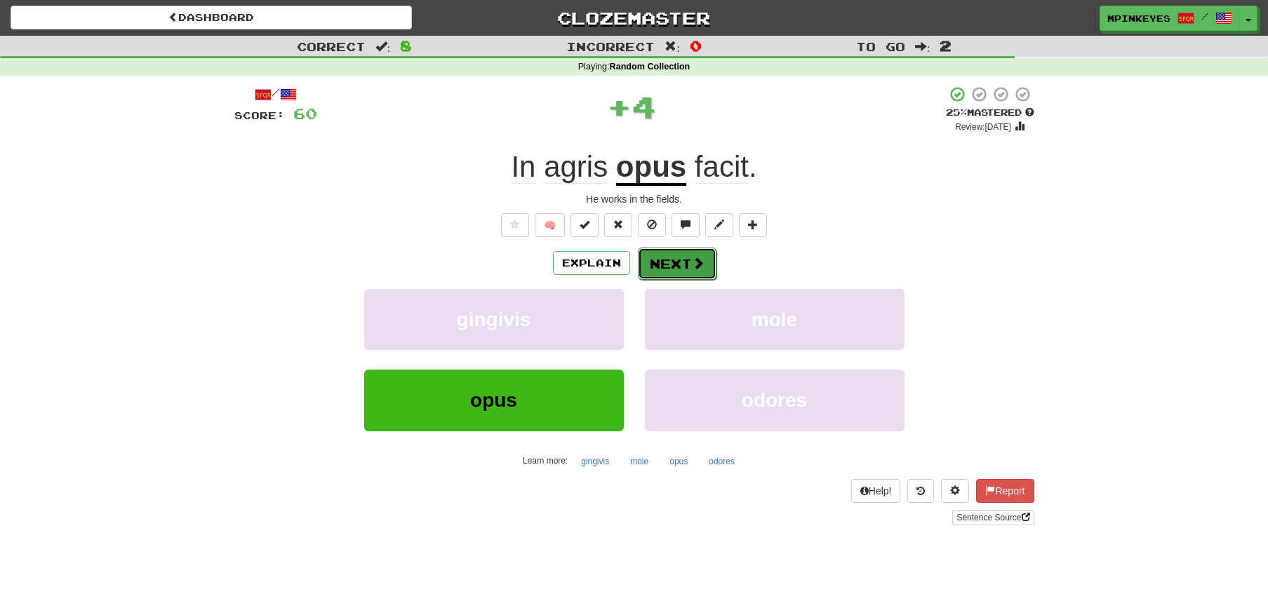
click at [681, 260] on button "Next" at bounding box center [677, 264] width 79 height 32
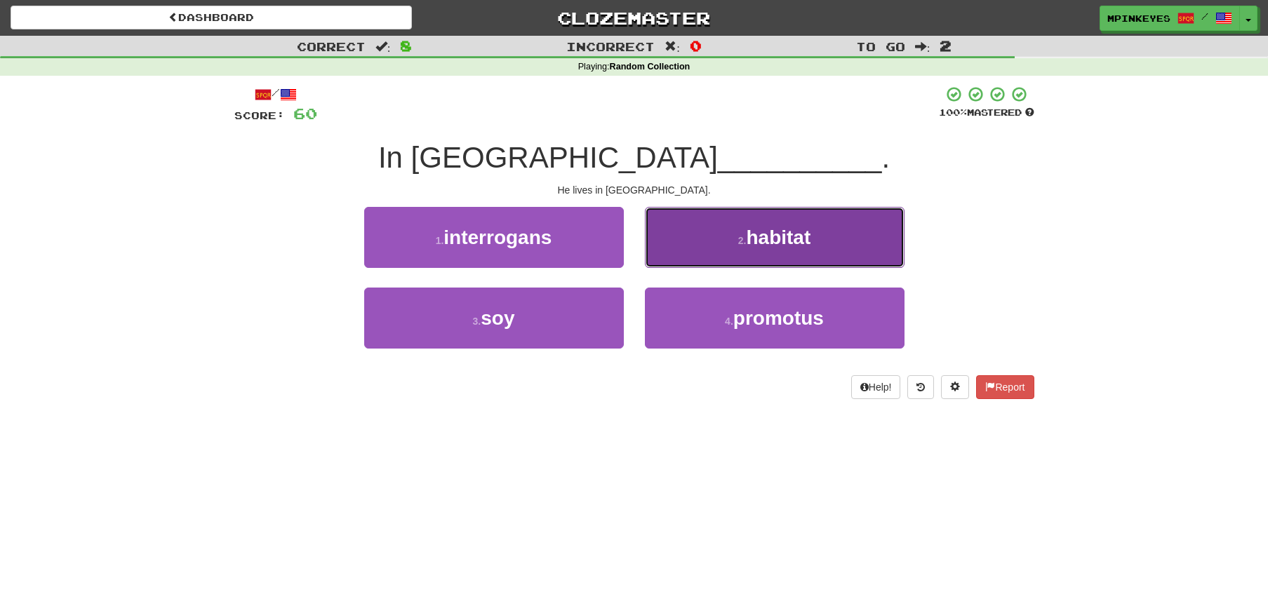
click at [692, 237] on button "2 . habitat" at bounding box center [775, 237] width 260 height 61
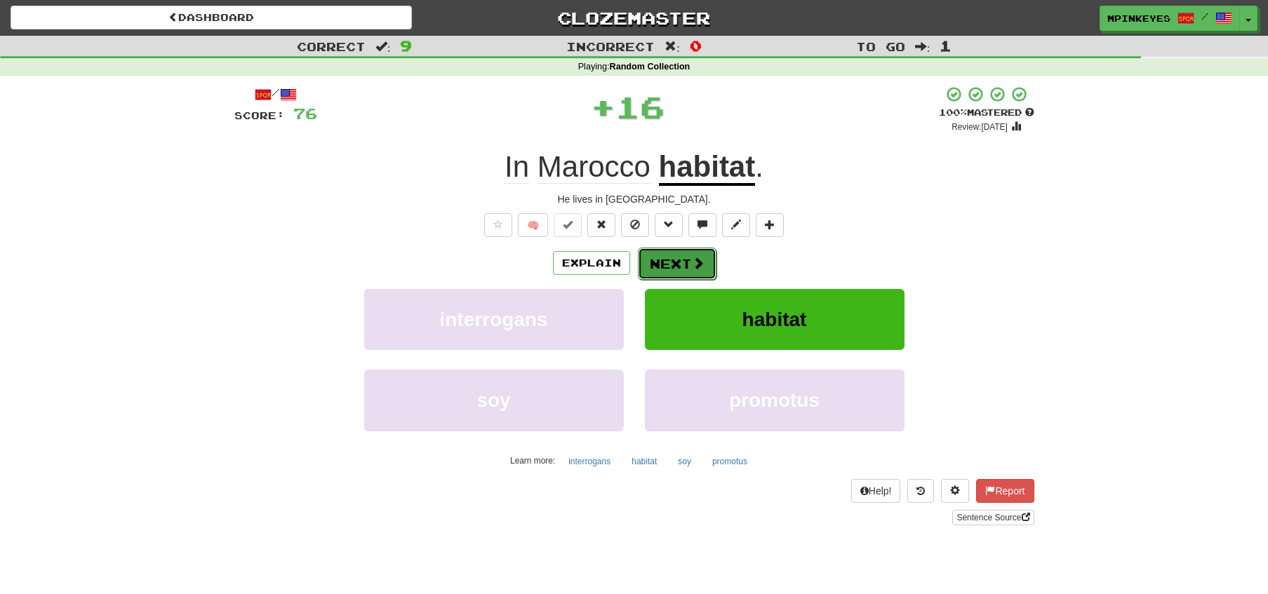
click at [661, 263] on button "Next" at bounding box center [677, 264] width 79 height 32
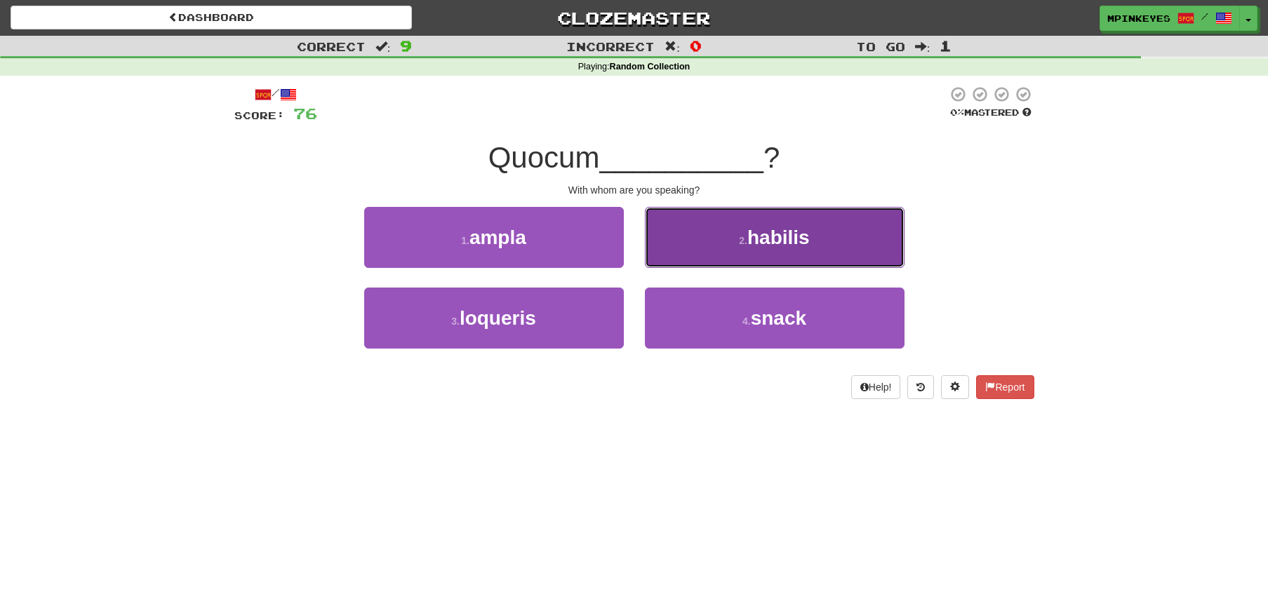
click at [683, 230] on button "2 . habilis" at bounding box center [775, 237] width 260 height 61
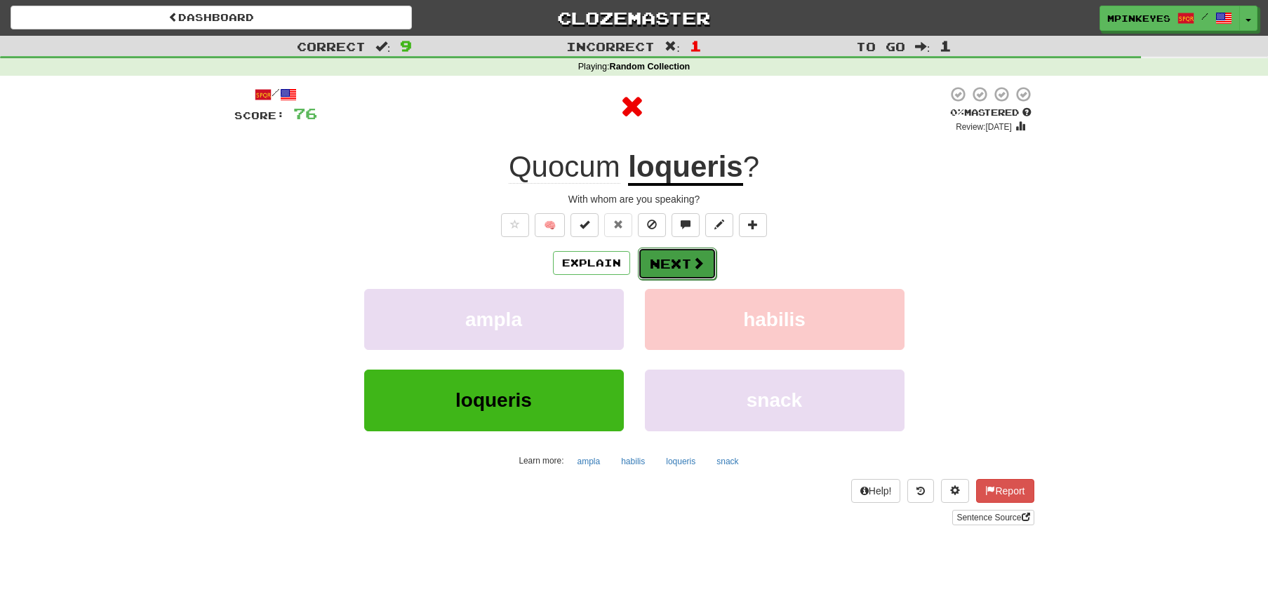
click at [650, 260] on button "Next" at bounding box center [677, 264] width 79 height 32
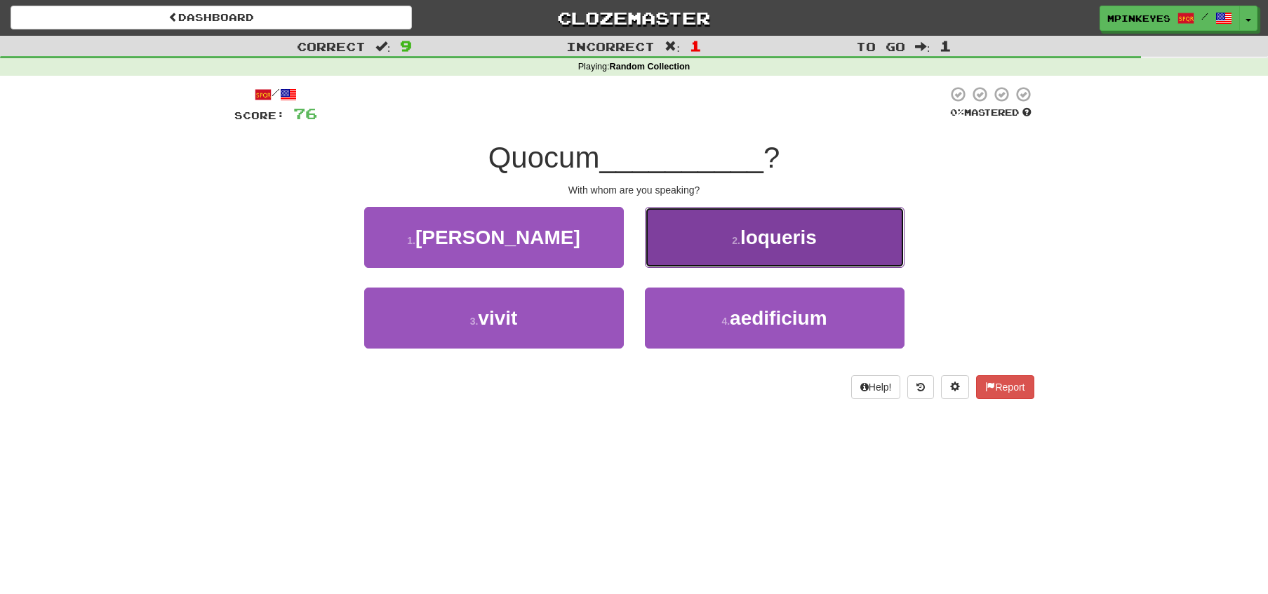
click at [662, 241] on button "2 . loqueris" at bounding box center [775, 237] width 260 height 61
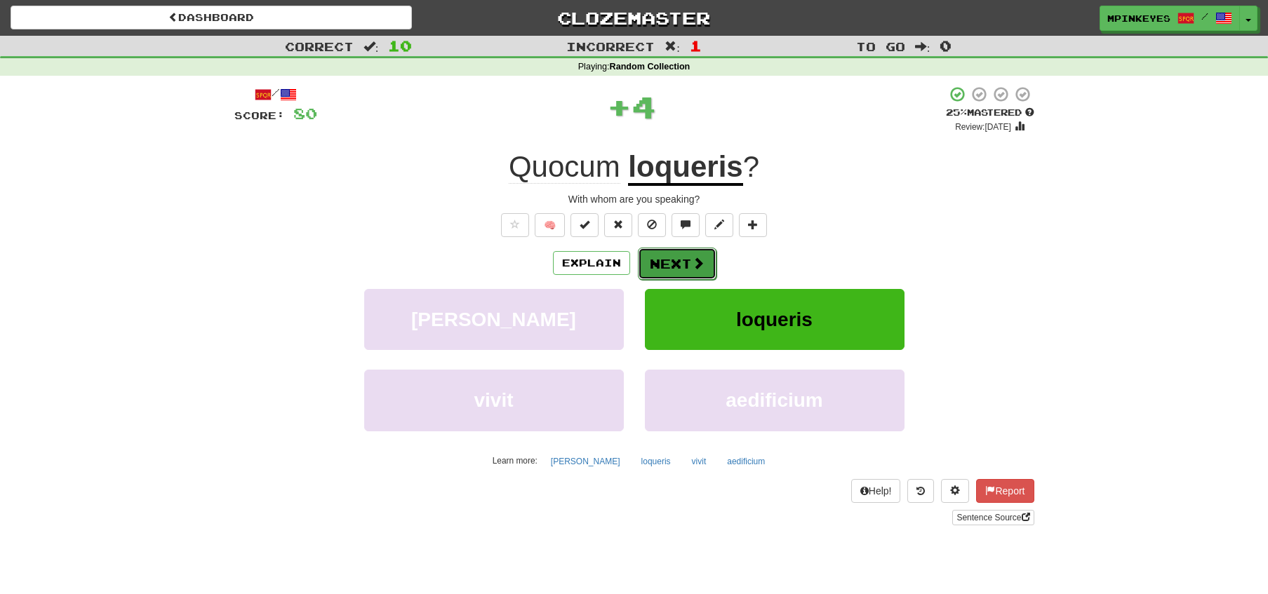
click at [643, 267] on button "Next" at bounding box center [677, 264] width 79 height 32
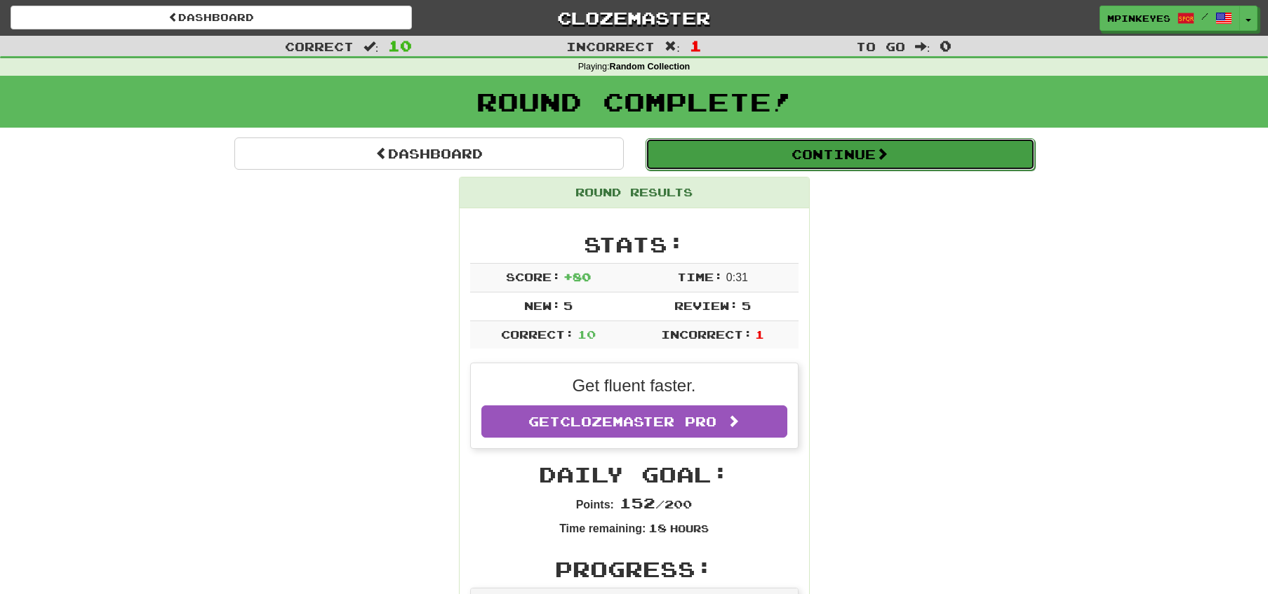
click at [684, 149] on button "Continue" at bounding box center [839, 154] width 389 height 32
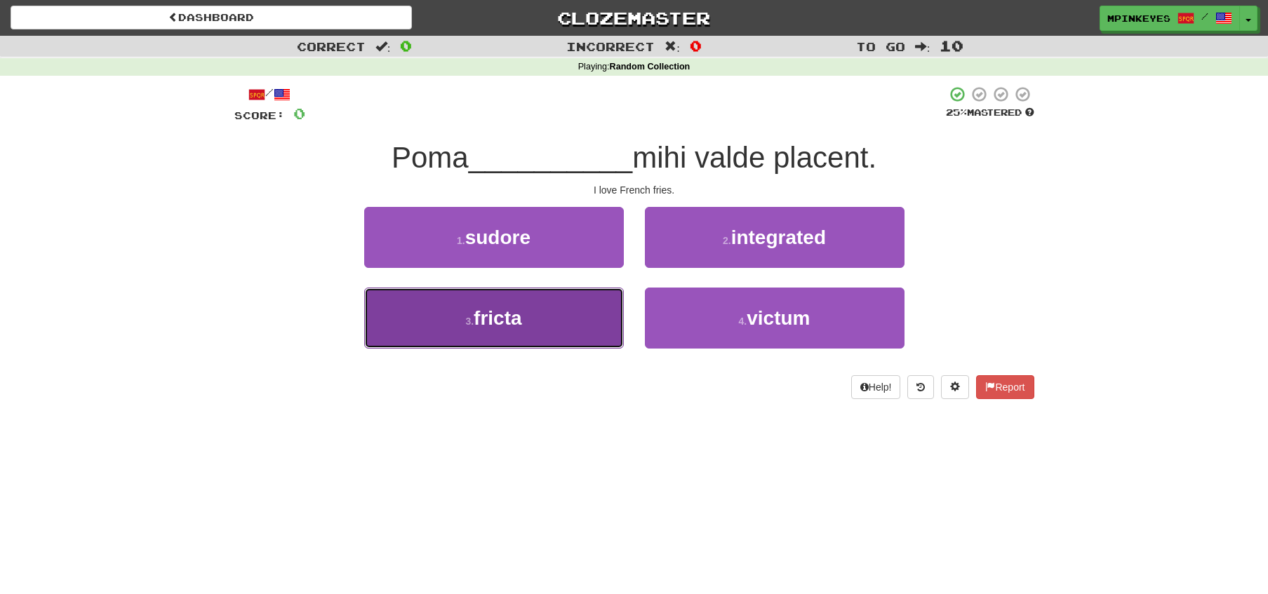
click at [600, 330] on button "3 . fricta" at bounding box center [494, 318] width 260 height 61
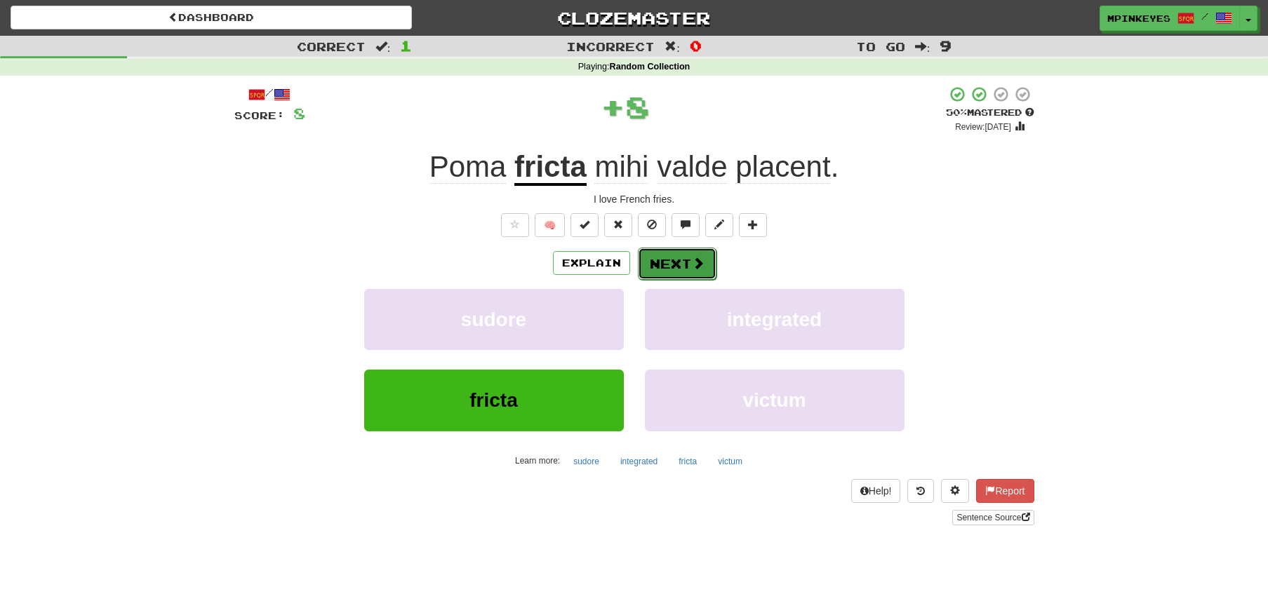
click at [670, 264] on button "Next" at bounding box center [677, 264] width 79 height 32
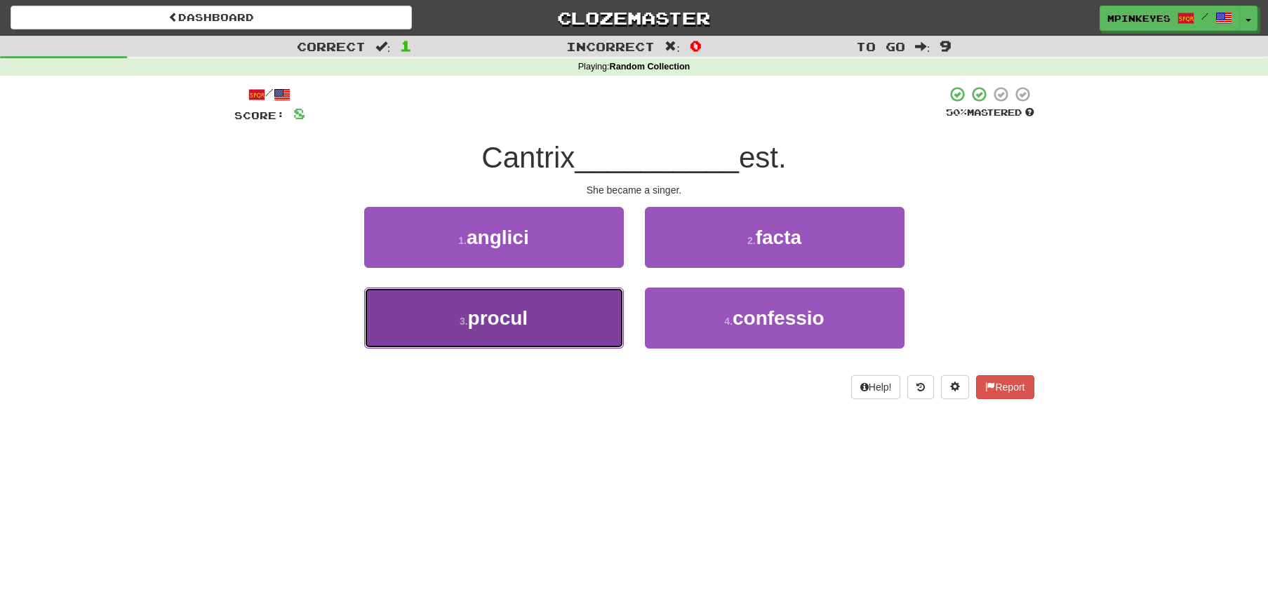
click at [591, 329] on button "3 . procul" at bounding box center [494, 318] width 260 height 61
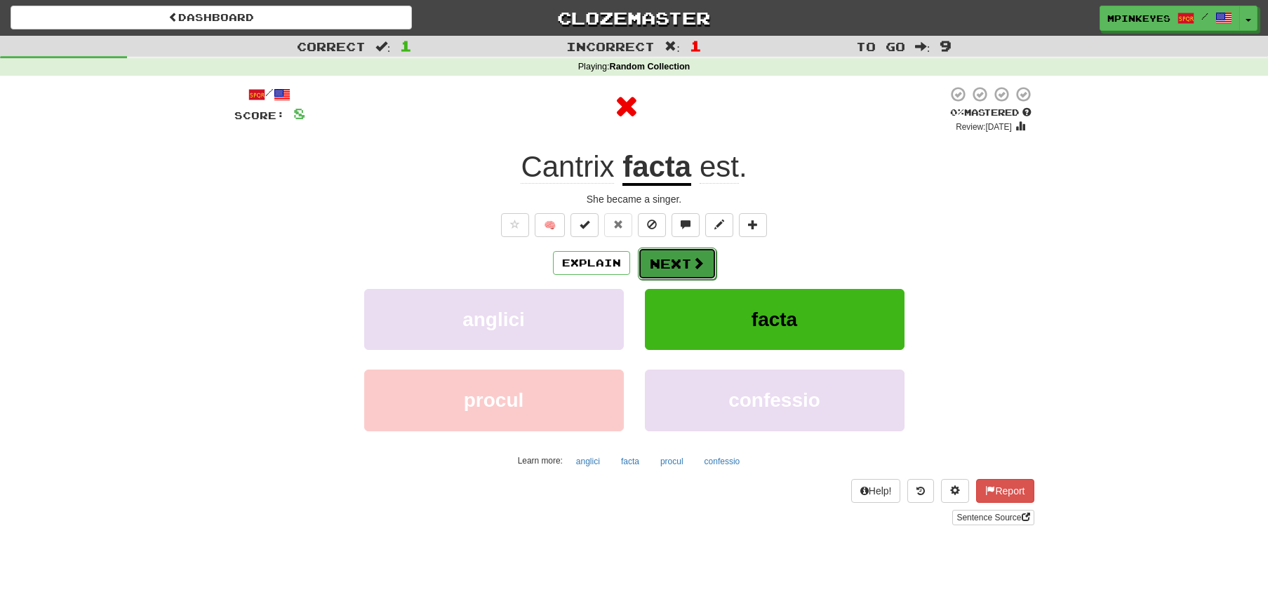
click at [676, 264] on button "Next" at bounding box center [677, 264] width 79 height 32
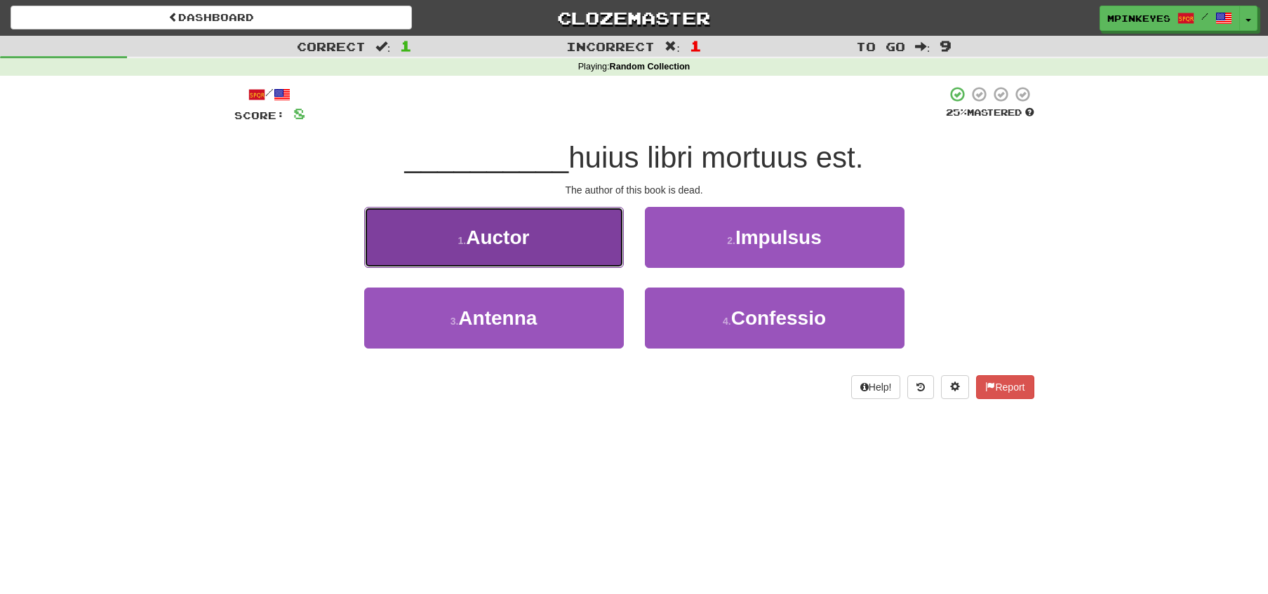
click at [555, 227] on button "1 . Auctor" at bounding box center [494, 237] width 260 height 61
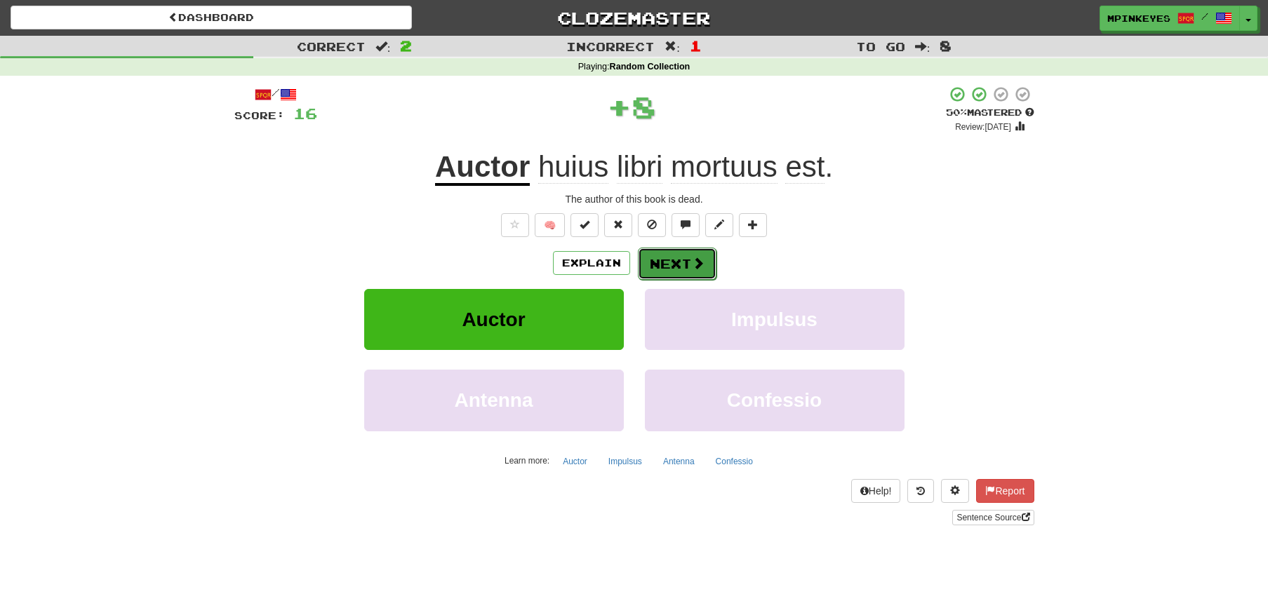
click at [653, 253] on button "Next" at bounding box center [677, 264] width 79 height 32
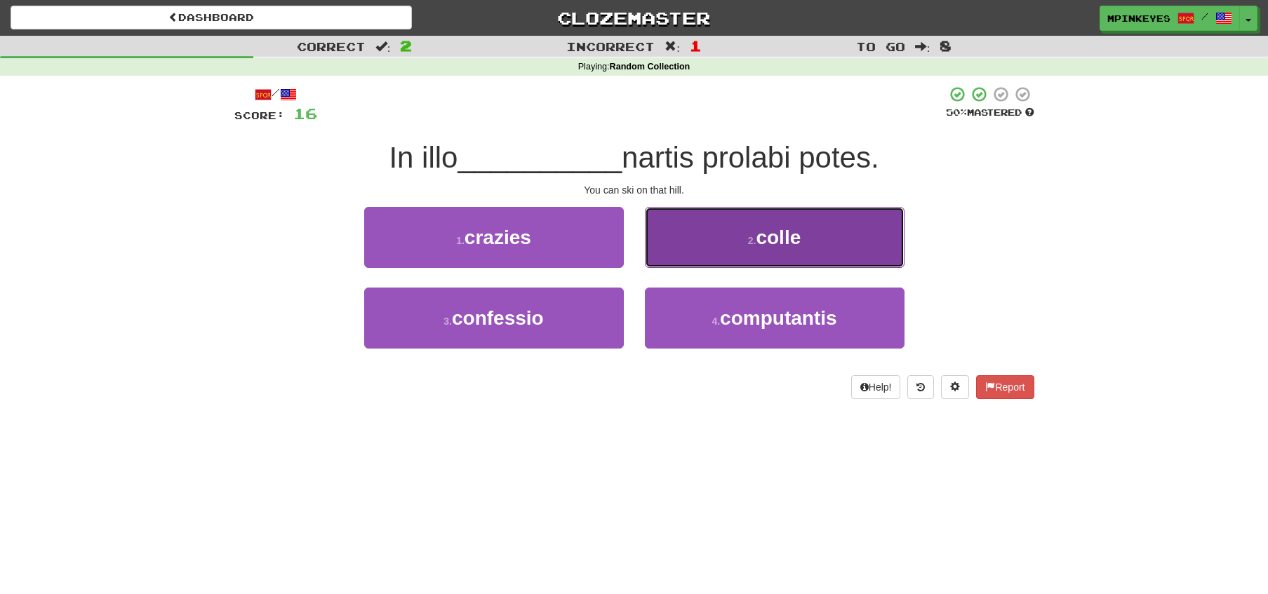
click at [681, 251] on button "2 . colle" at bounding box center [775, 237] width 260 height 61
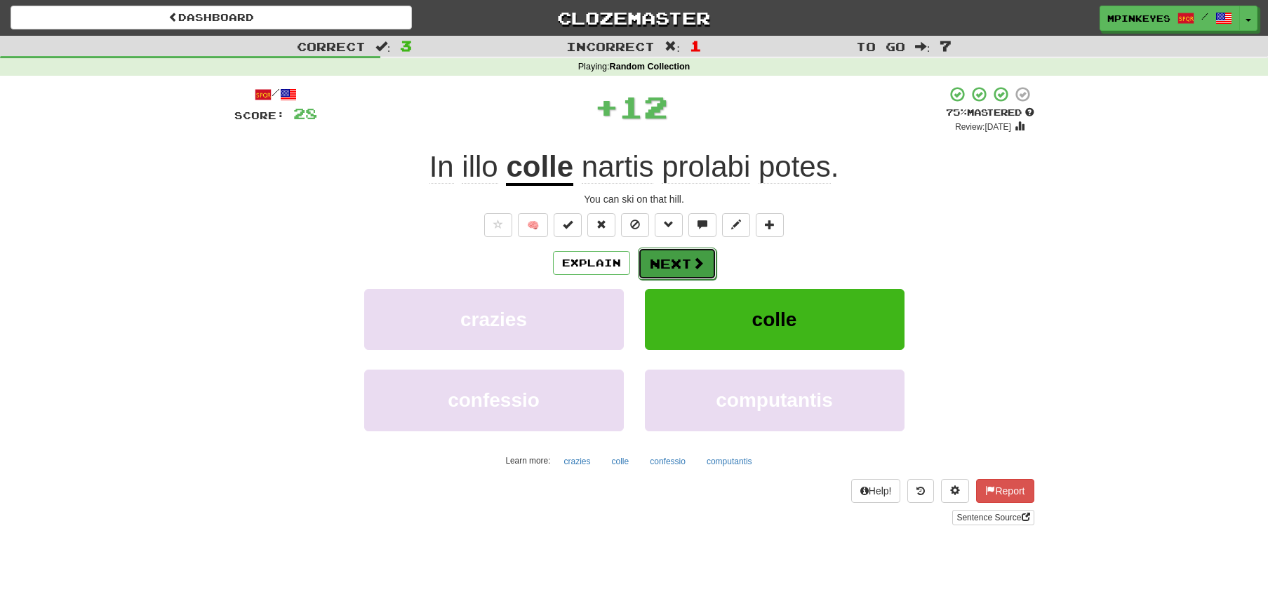
click at [667, 262] on button "Next" at bounding box center [677, 264] width 79 height 32
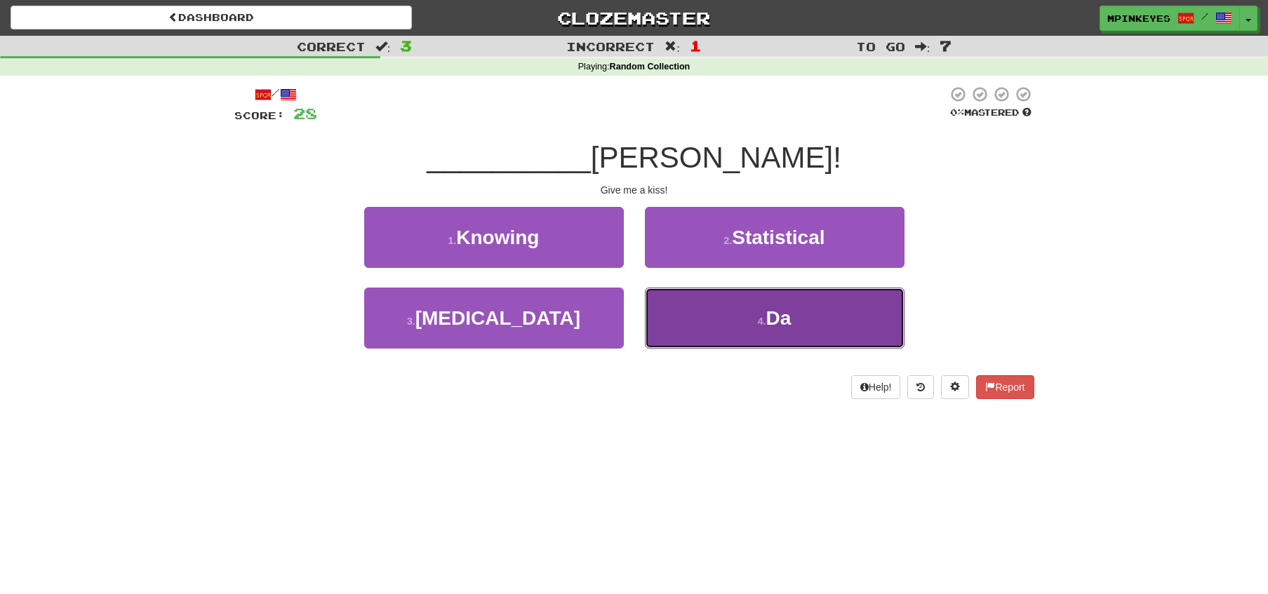
click at [683, 312] on button "4 . Da" at bounding box center [775, 318] width 260 height 61
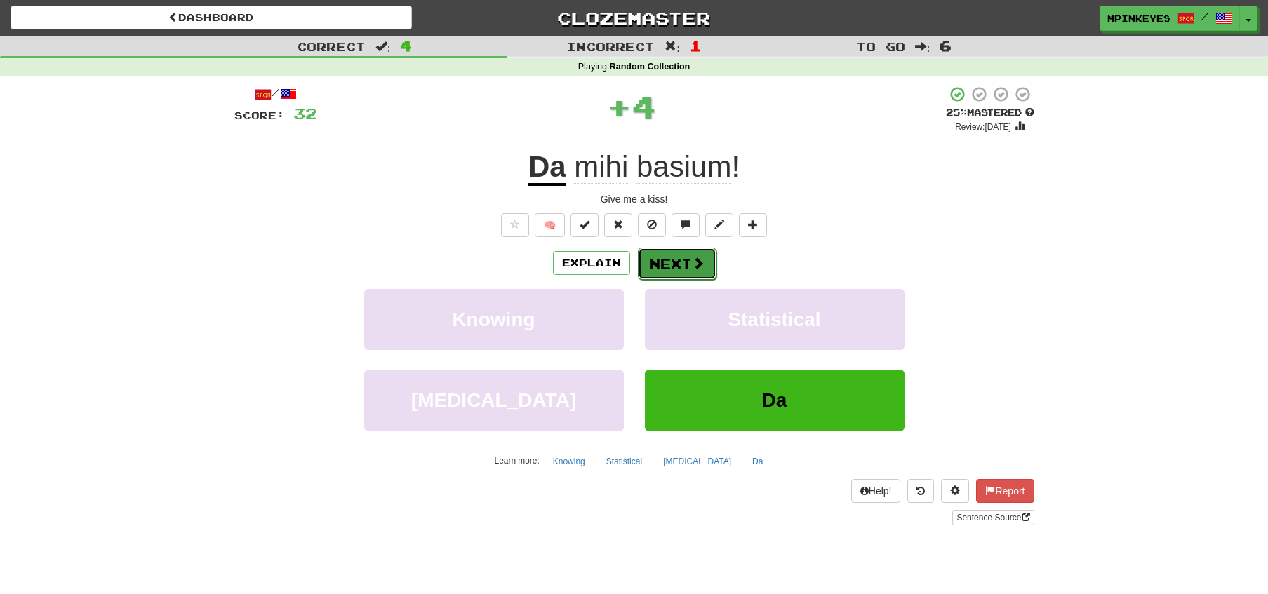
click at [676, 268] on button "Next" at bounding box center [677, 264] width 79 height 32
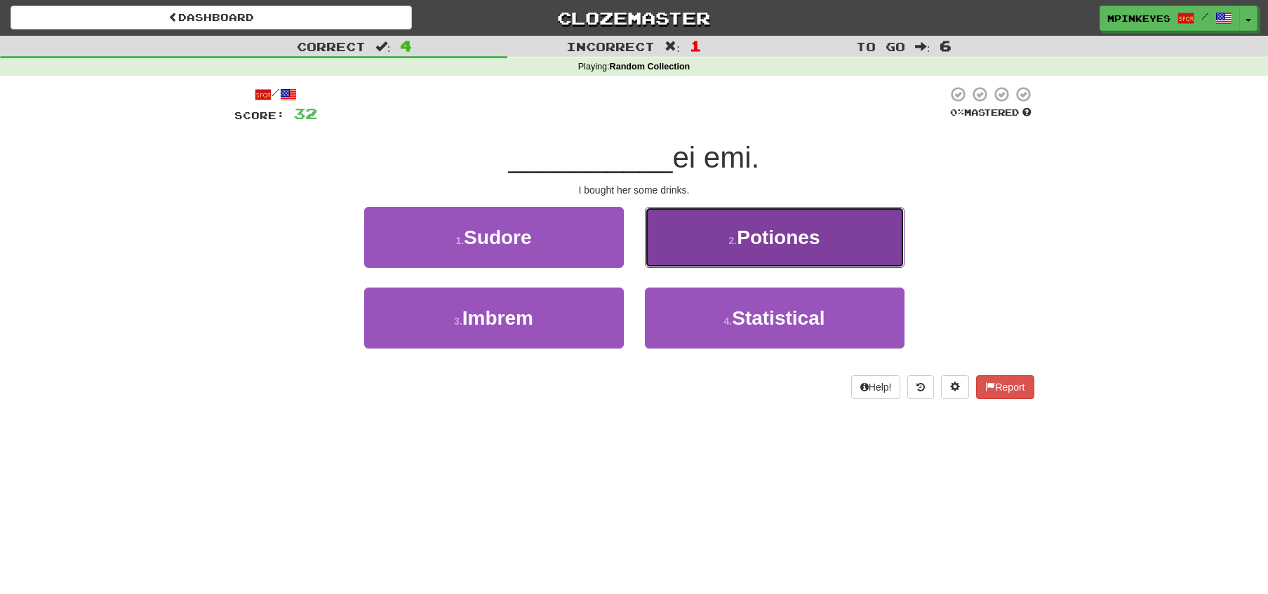
click at [730, 242] on small "2 ." at bounding box center [733, 240] width 8 height 11
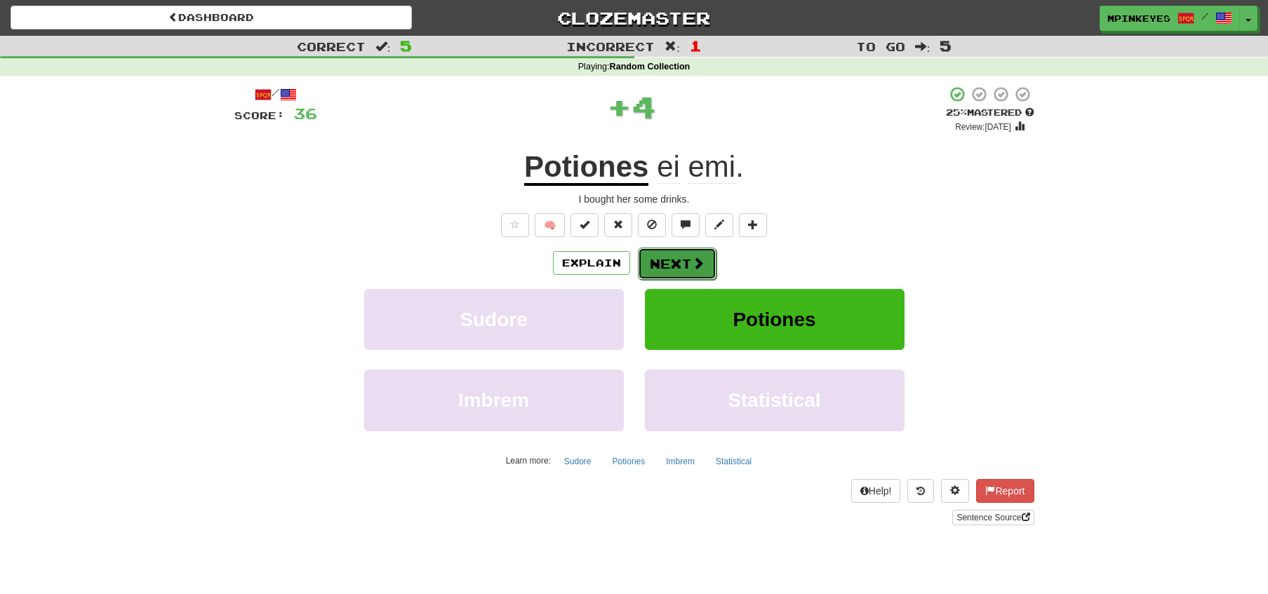
click at [667, 262] on button "Next" at bounding box center [677, 264] width 79 height 32
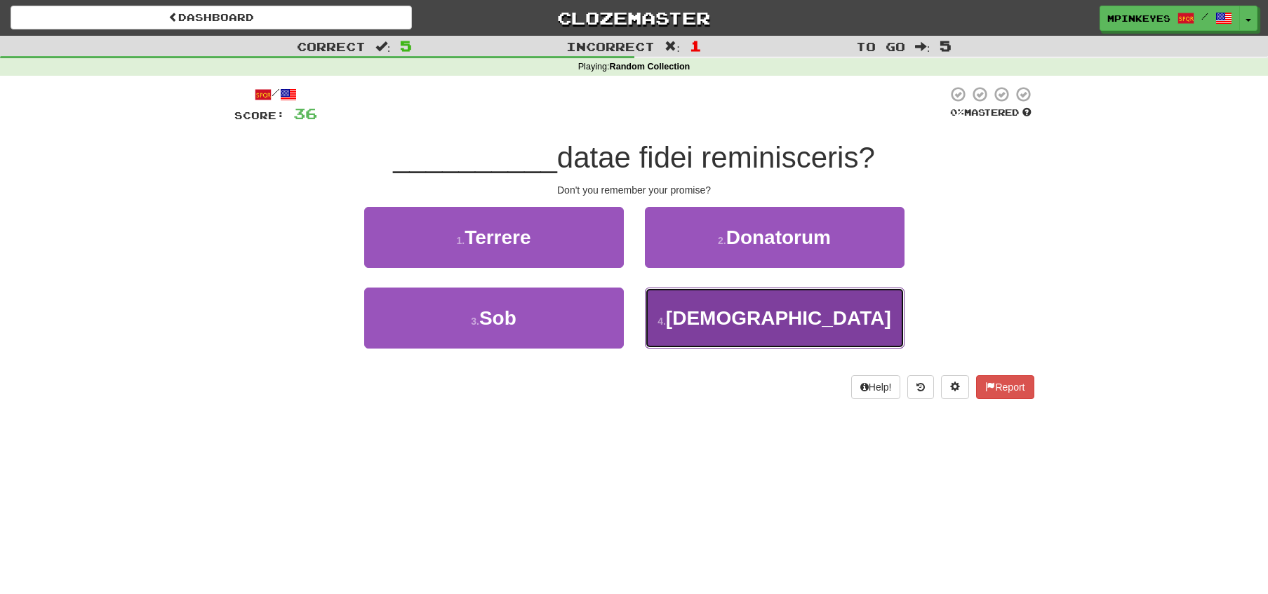
click at [672, 344] on button "4 . Nonne" at bounding box center [775, 318] width 260 height 61
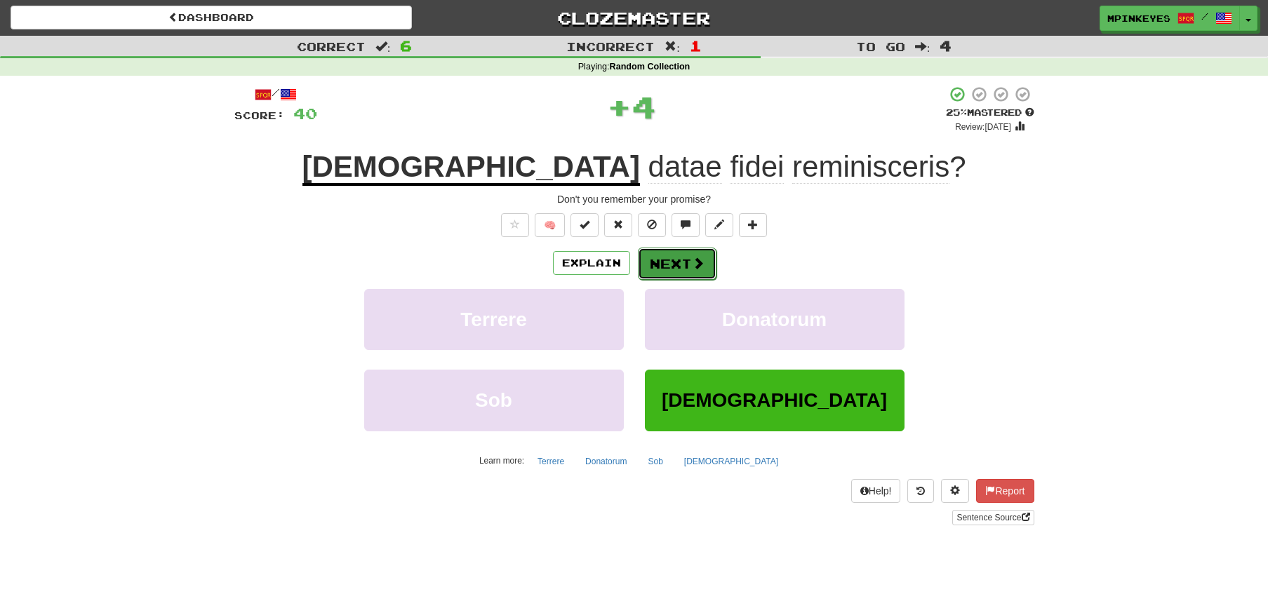
click at [667, 263] on button "Next" at bounding box center [677, 264] width 79 height 32
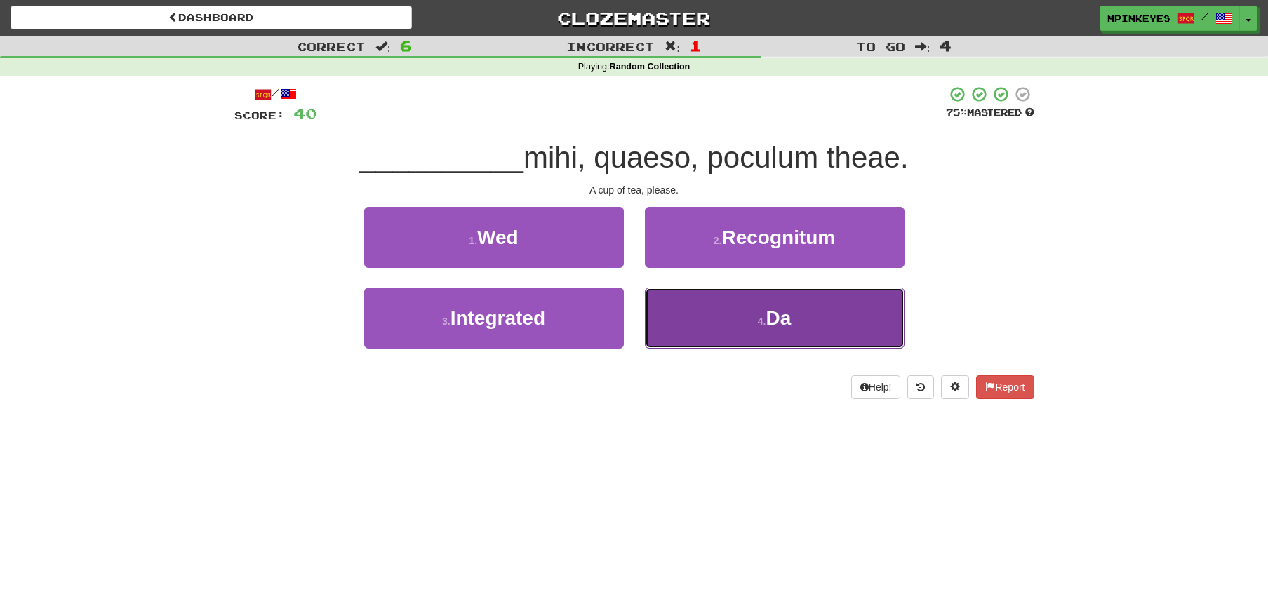
click at [699, 336] on button "4 . Da" at bounding box center [775, 318] width 260 height 61
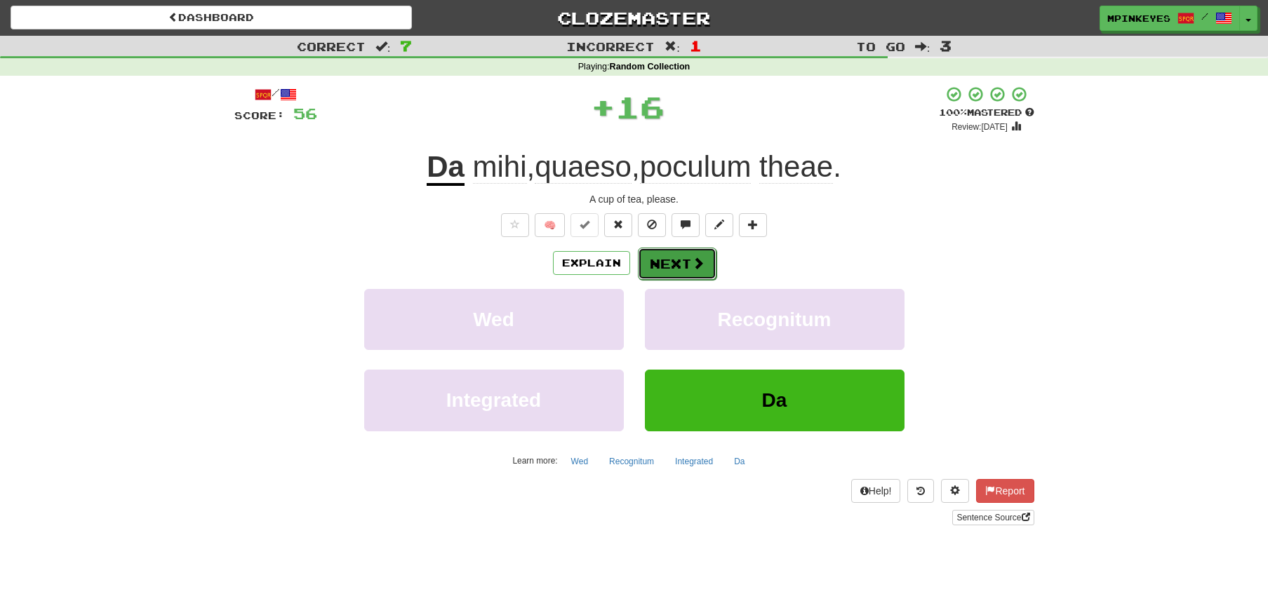
click at [667, 253] on button "Next" at bounding box center [677, 264] width 79 height 32
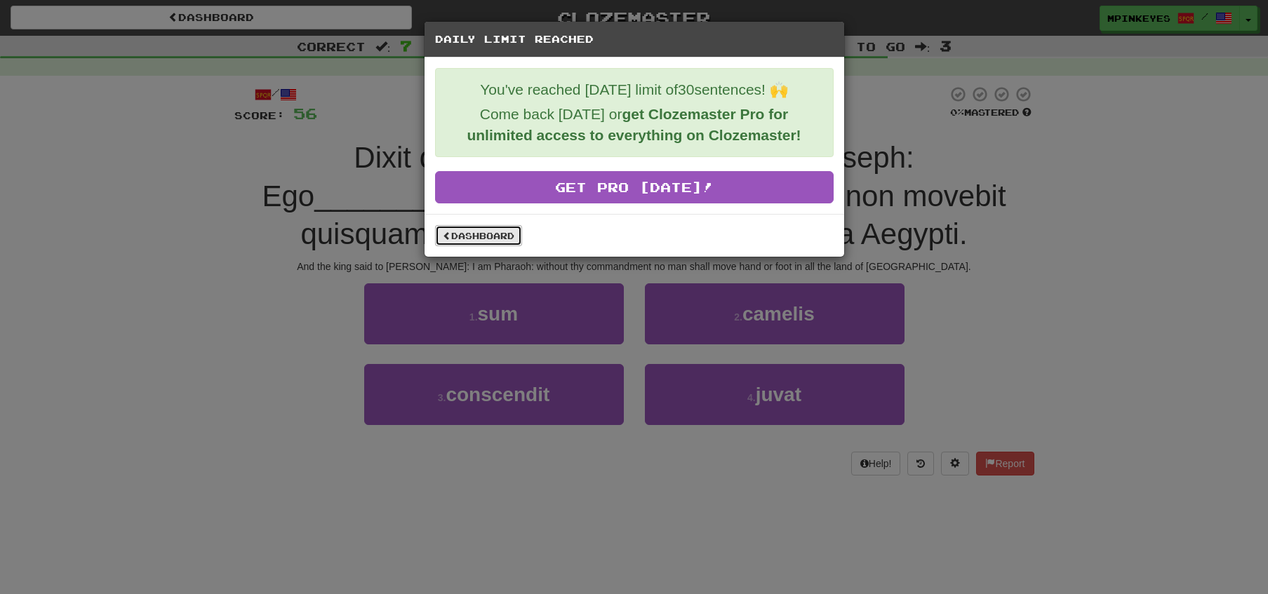
click at [500, 231] on link "Dashboard" at bounding box center [478, 235] width 87 height 21
